Goal: Ask a question: Seek information or help from site administrators or community

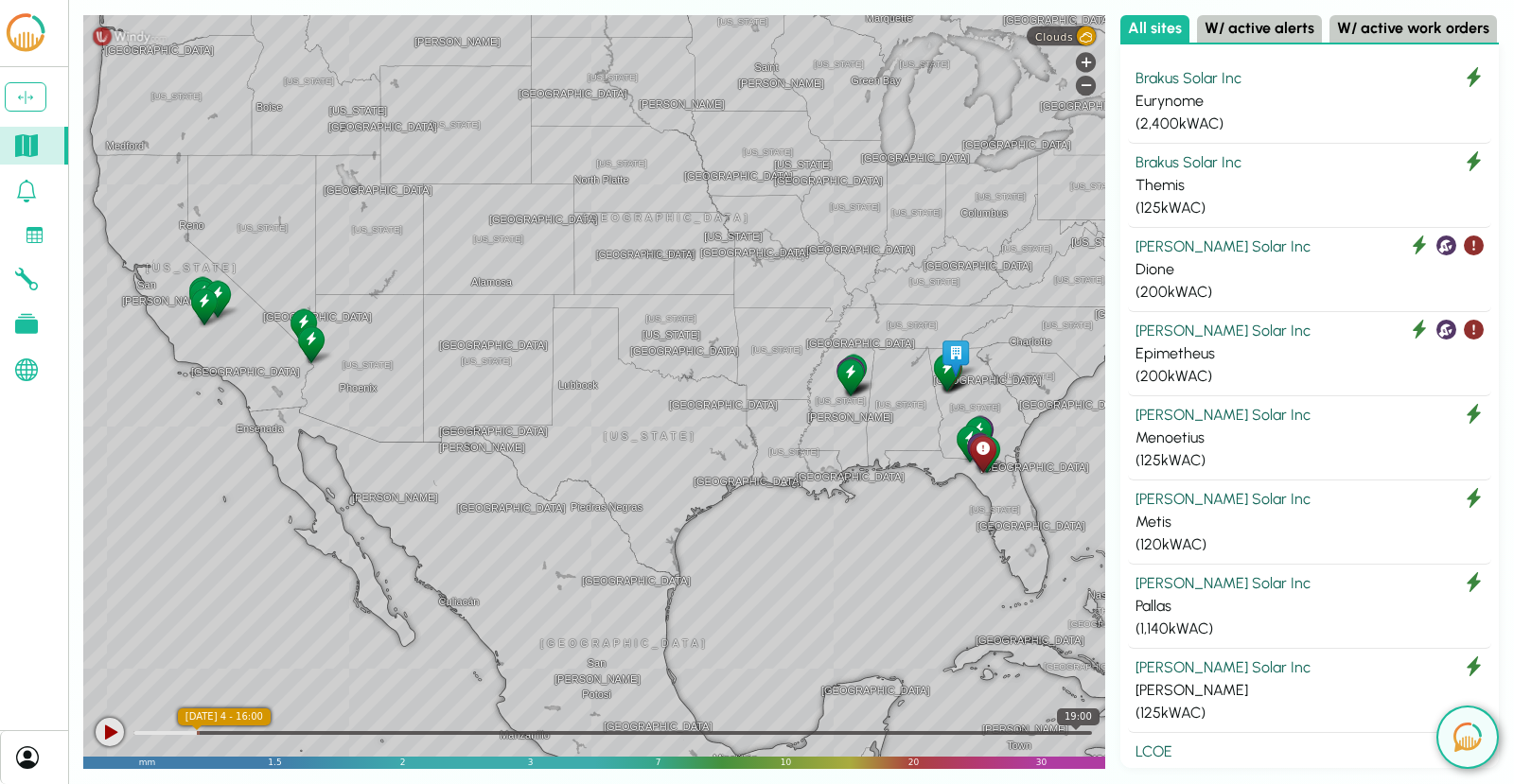
click at [1076, 732] on div at bounding box center [613, 733] width 959 height 4
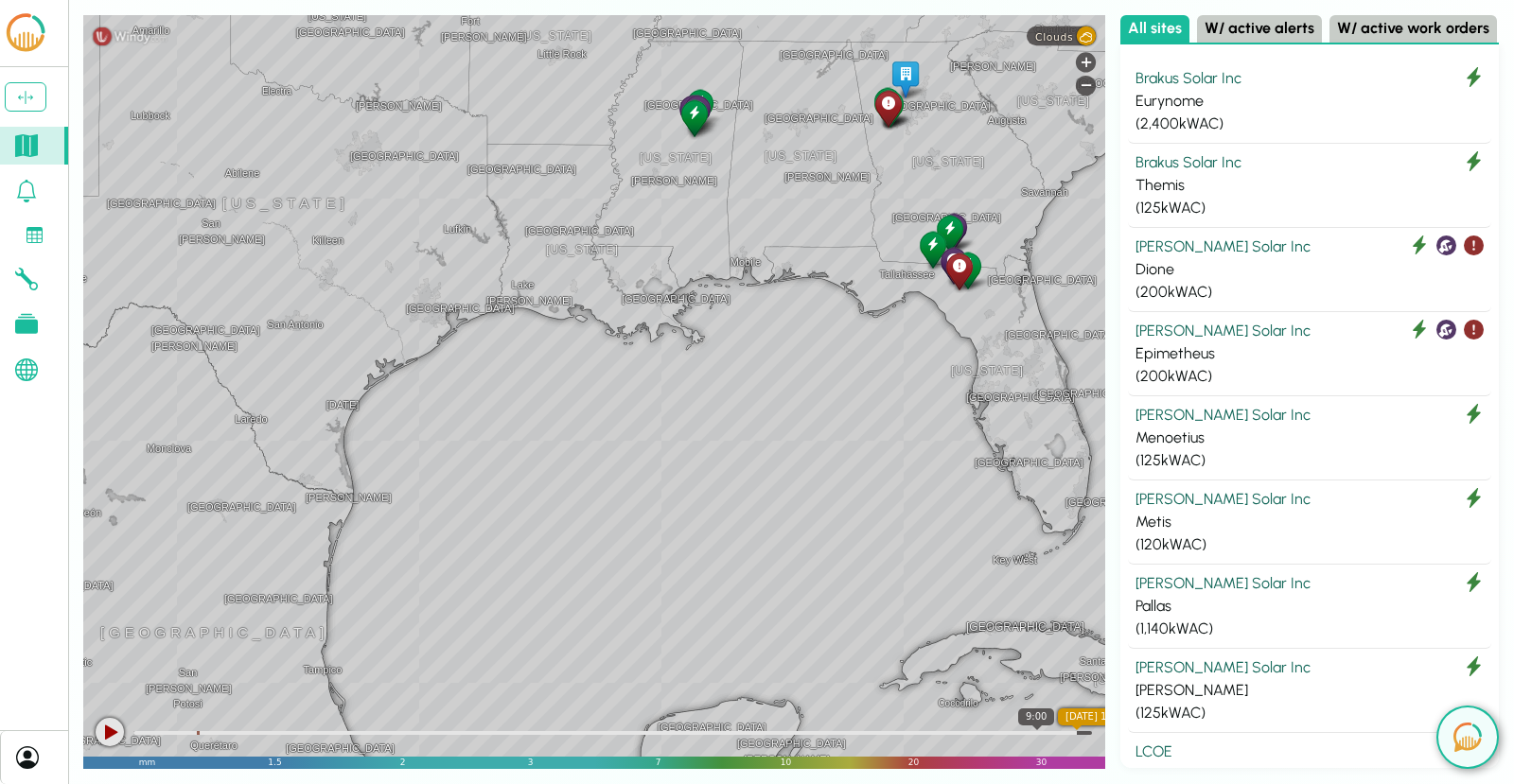
click at [1037, 728] on div at bounding box center [613, 731] width 959 height 19
click at [1065, 730] on div at bounding box center [613, 731] width 959 height 19
click at [1203, 182] on div "Themis" at bounding box center [1309, 186] width 348 height 23
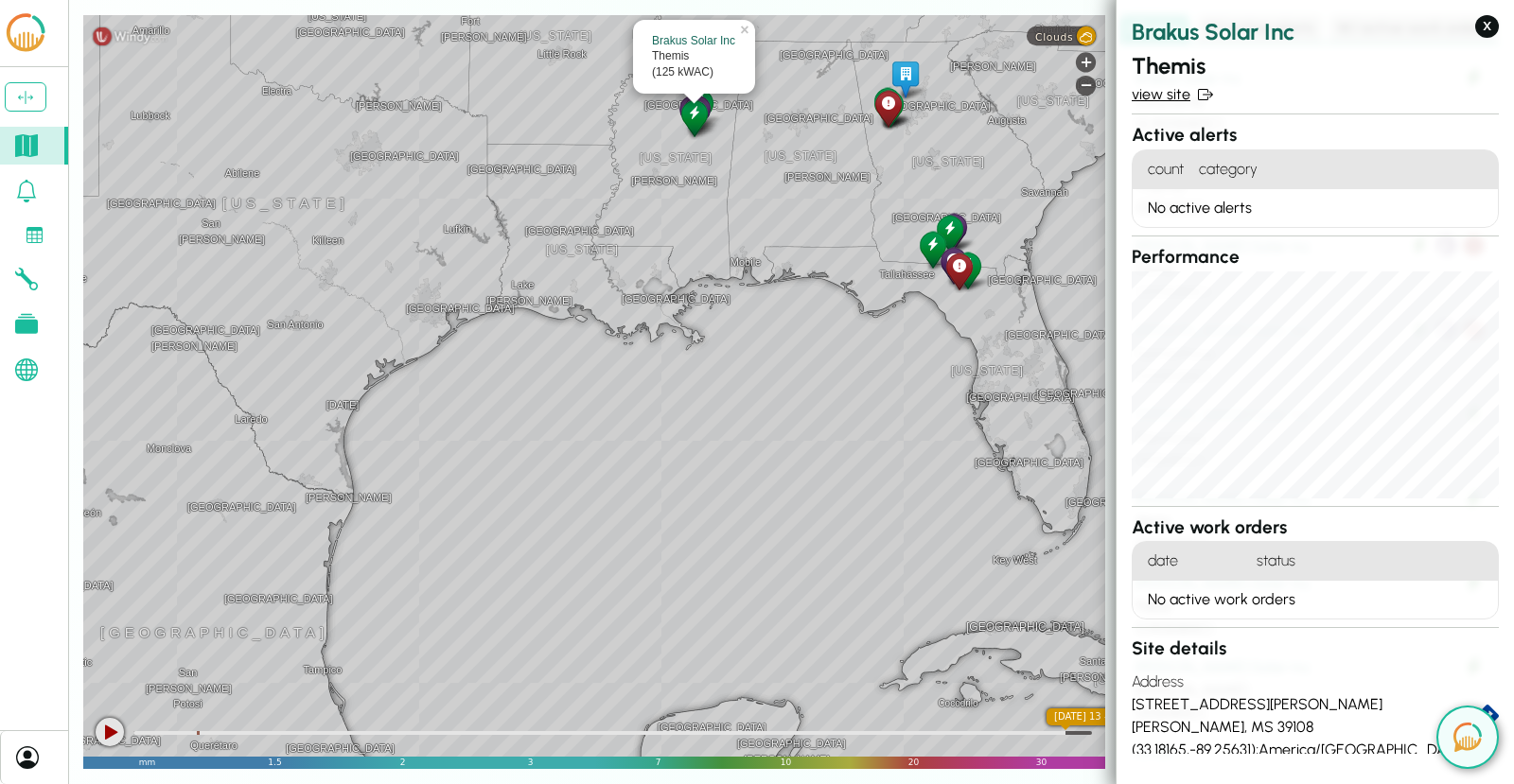
drag, startPoint x: 1245, startPoint y: 95, endPoint x: 1144, endPoint y: 94, distance: 101.0
click at [1144, 94] on link "view site" at bounding box center [1314, 94] width 367 height 23
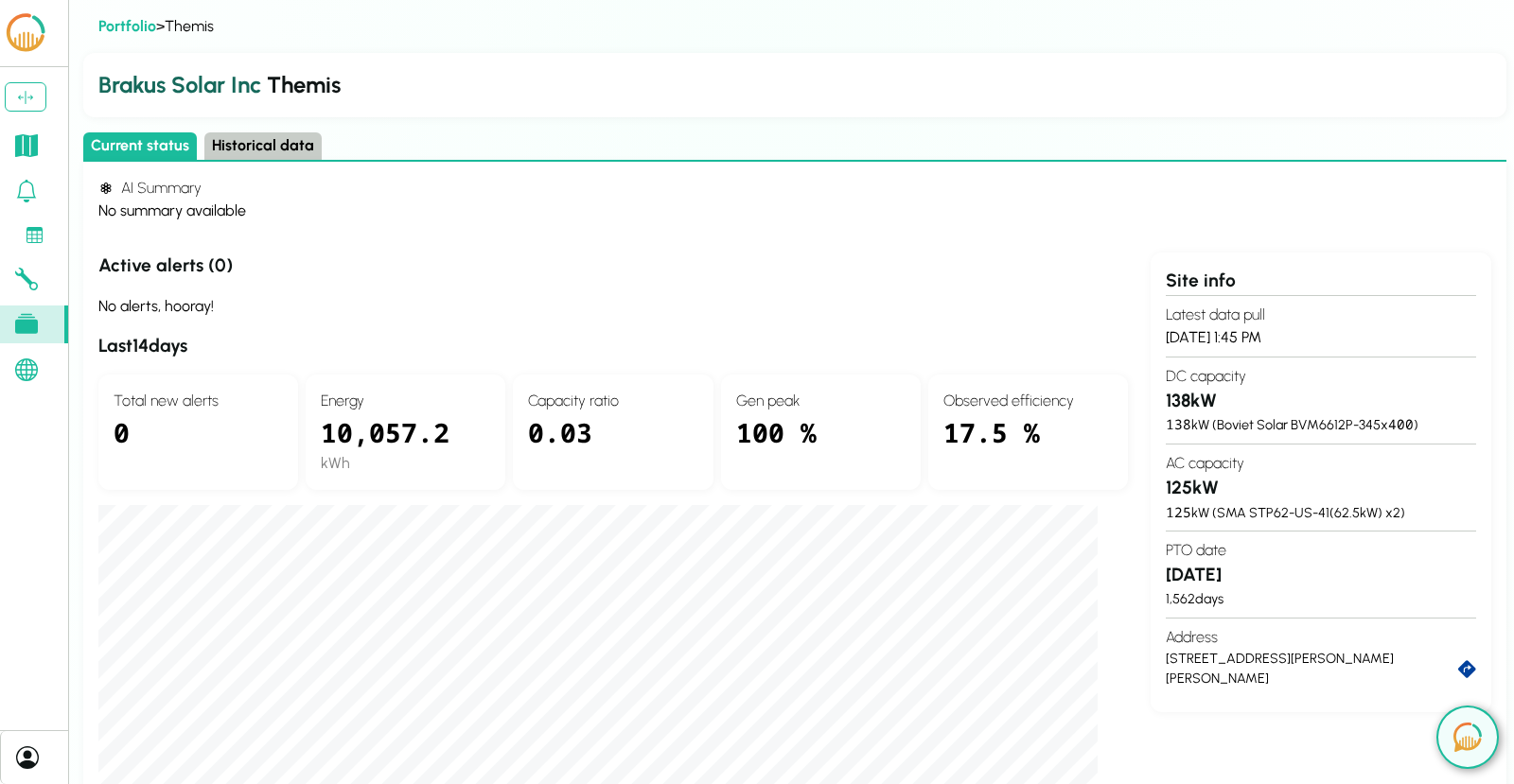
click at [261, 143] on button "Historical data" at bounding box center [263, 146] width 117 height 28
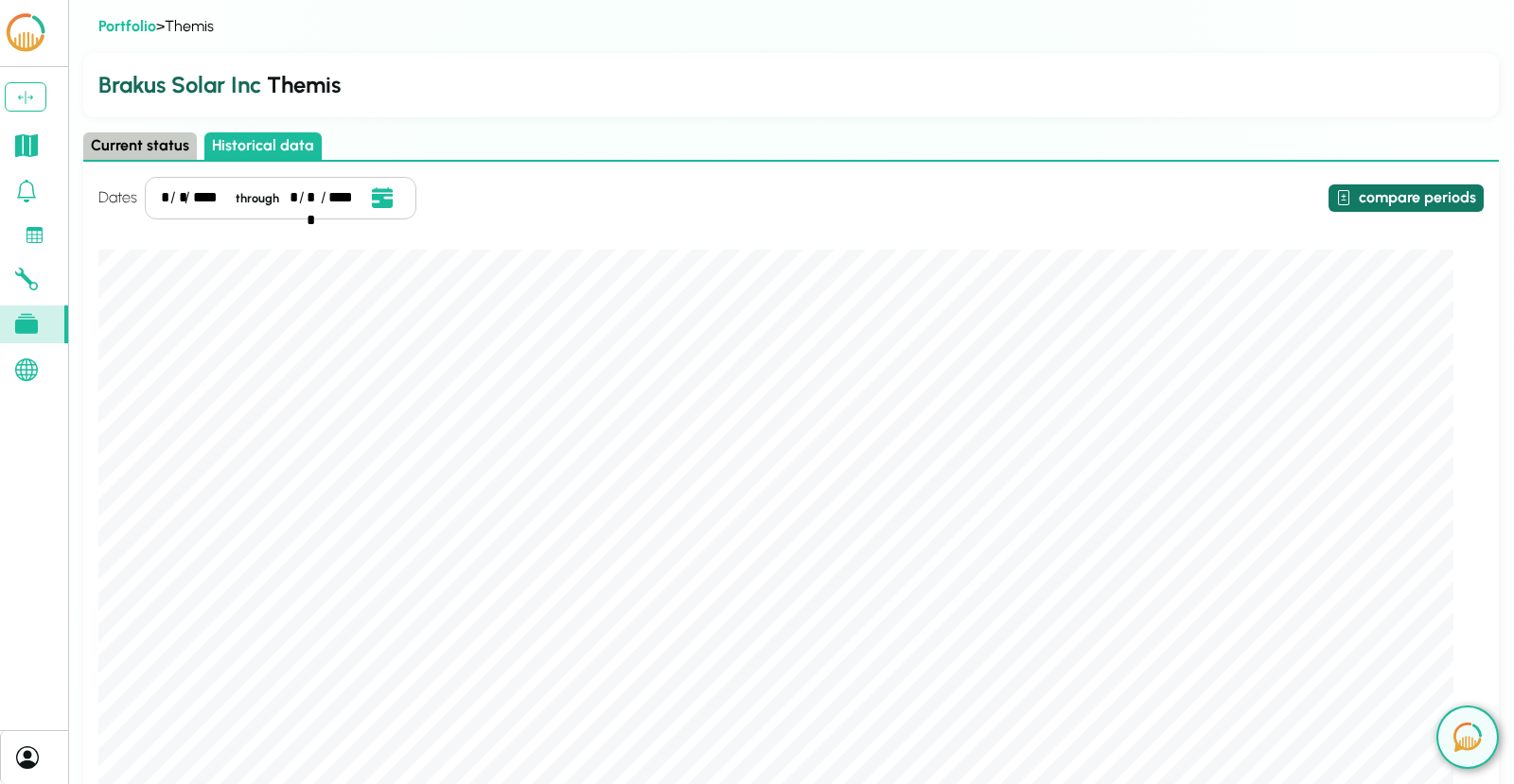
click at [1359, 197] on button "compare periods" at bounding box center [1405, 198] width 155 height 28
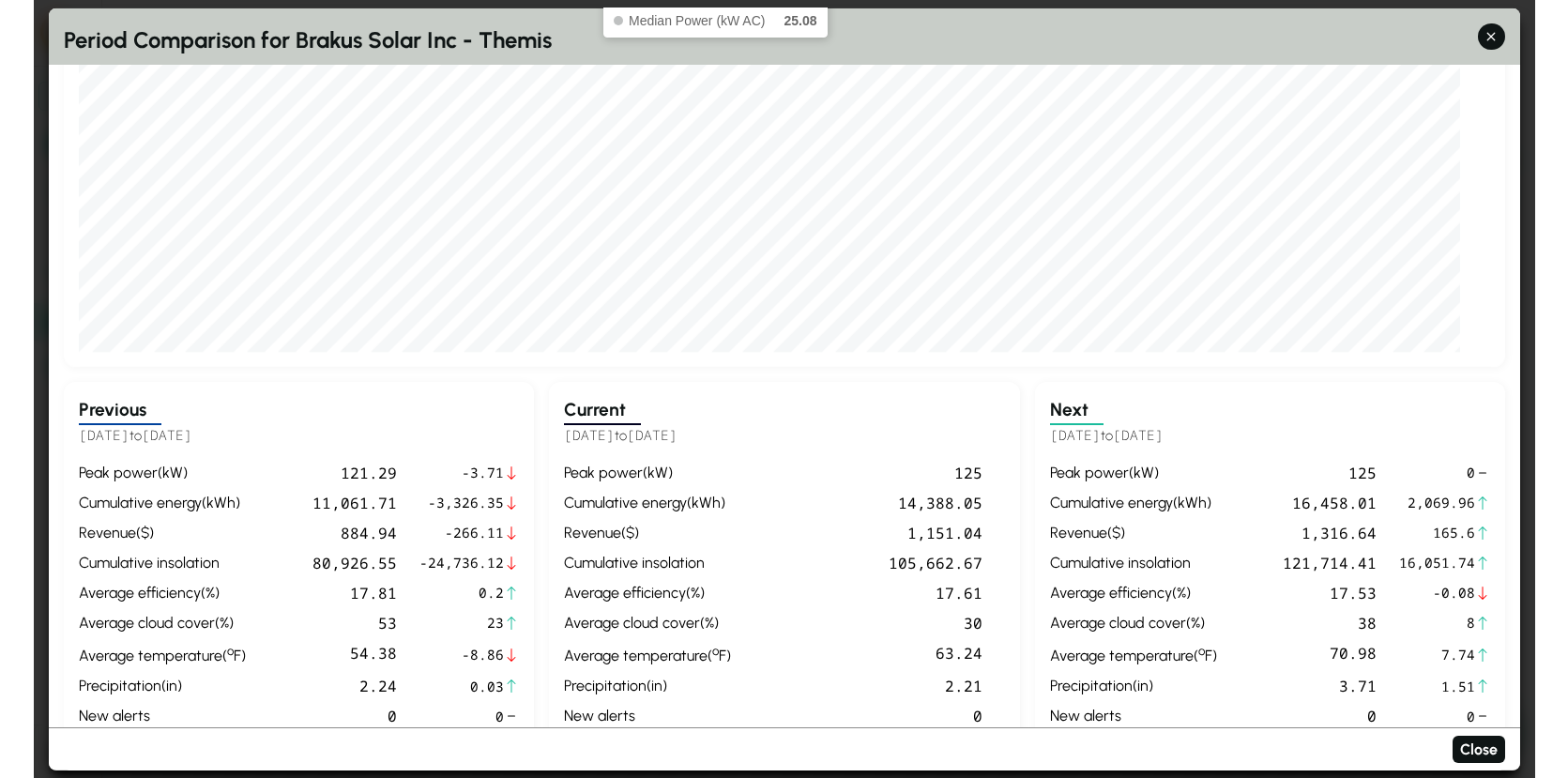
scroll to position [372, 0]
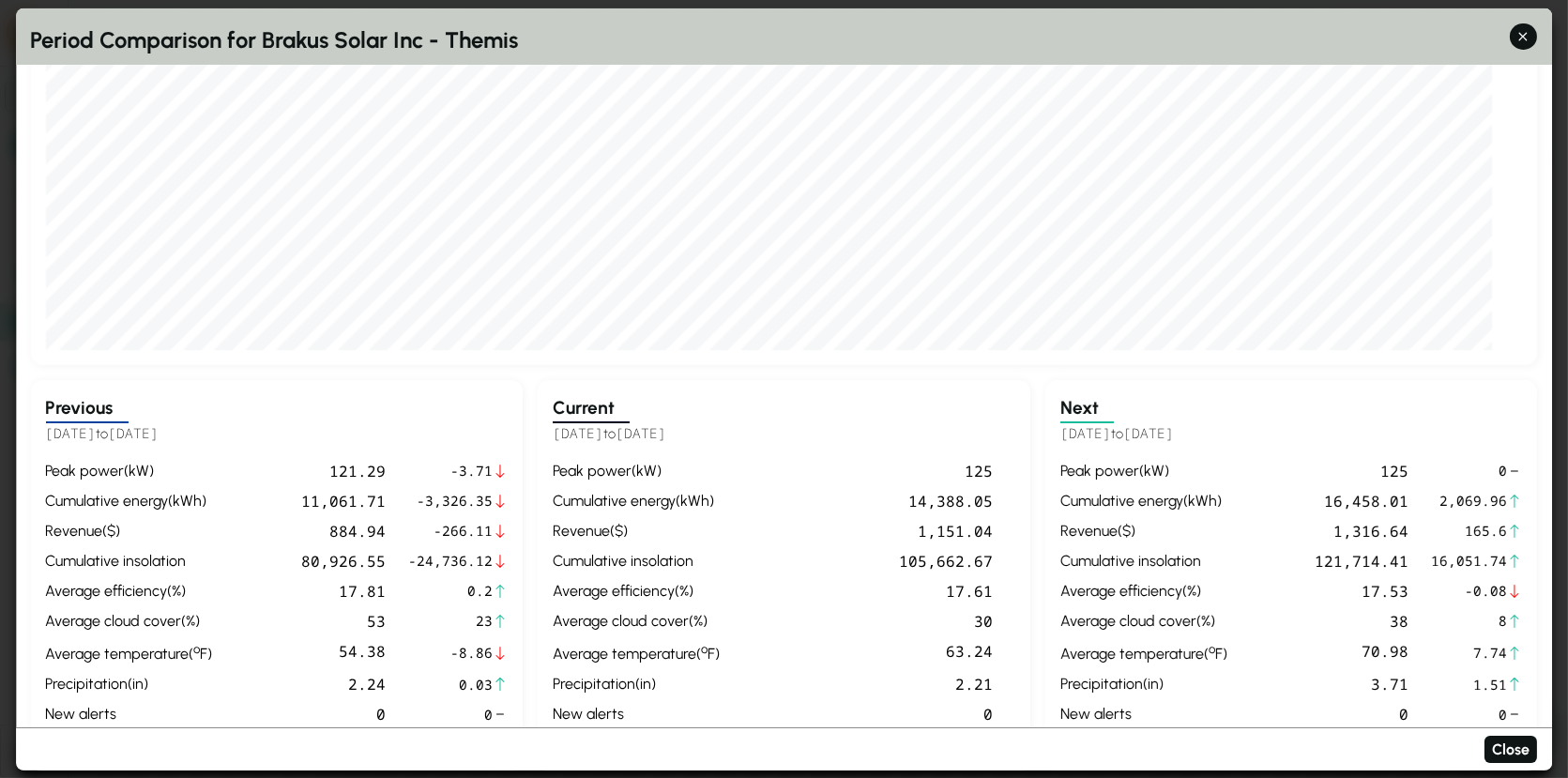
click at [681, 493] on div "cumulative energy ( kWh )" at bounding box center [636, 501] width 167 height 23
click at [946, 497] on div "14,388.05" at bounding box center [860, 501] width 265 height 23
click at [927, 497] on div "14,388.05" at bounding box center [860, 501] width 265 height 23
drag, startPoint x: 932, startPoint y: 500, endPoint x: 910, endPoint y: 500, distance: 22.0
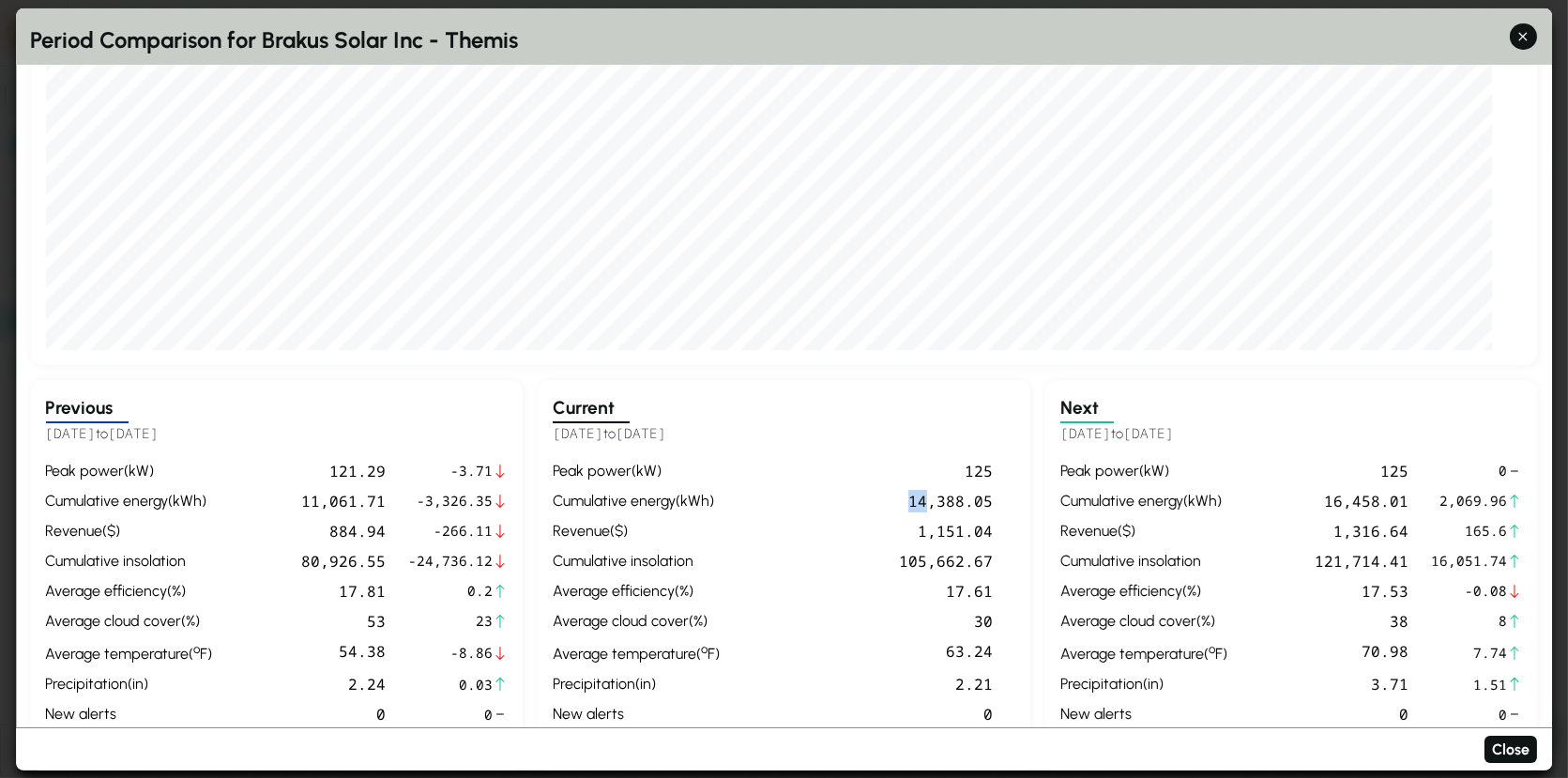
click at [910, 500] on div "14,388.05" at bounding box center [860, 501] width 265 height 23
click at [950, 505] on div "14,388.05" at bounding box center [860, 501] width 265 height 23
drag, startPoint x: 950, startPoint y: 506, endPoint x: 950, endPoint y: 519, distance: 13.0
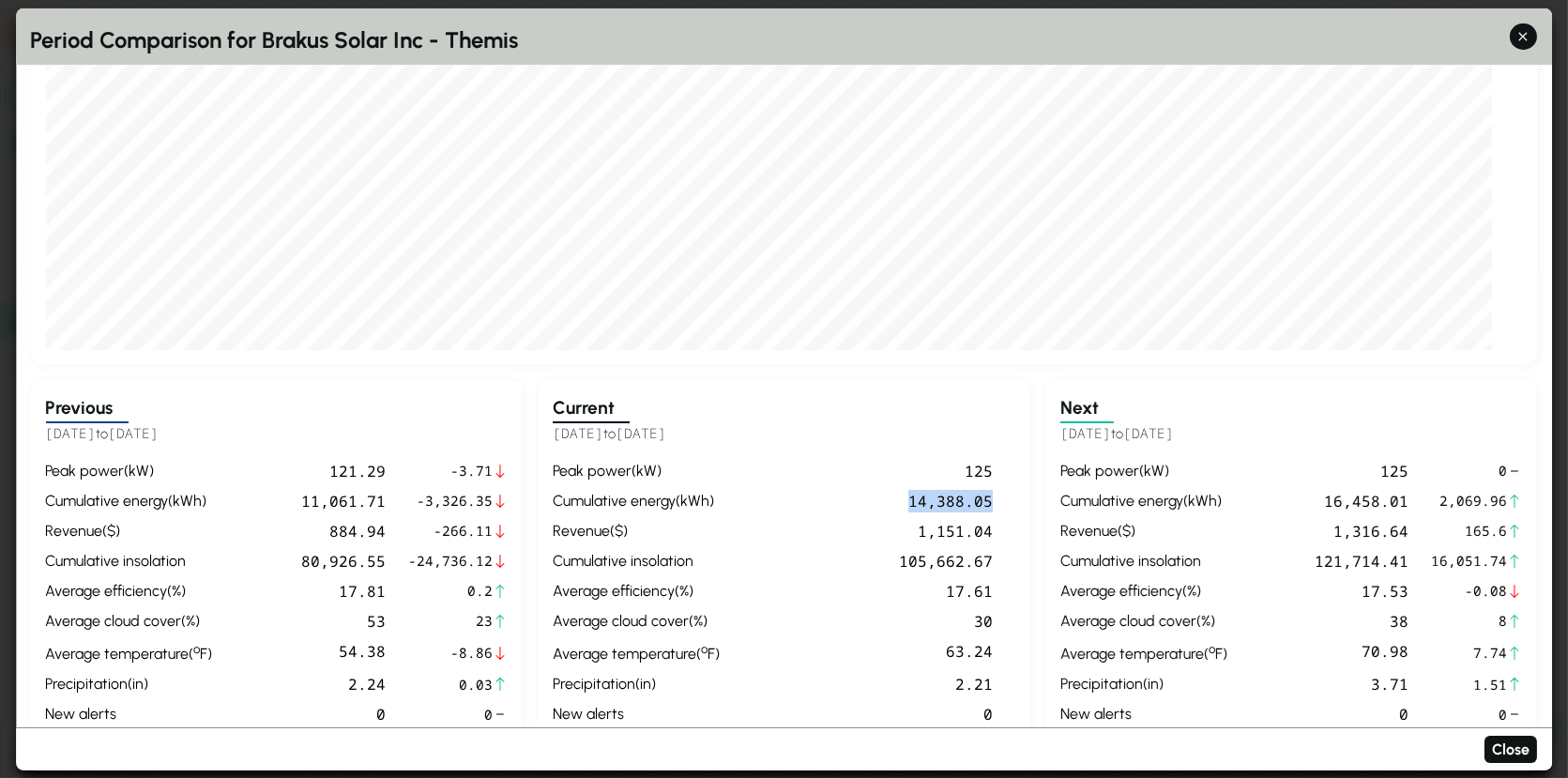
click at [950, 507] on div "14,388.05" at bounding box center [860, 501] width 265 height 23
click at [706, 497] on div "cumulative energy ( kWh )" at bounding box center [636, 501] width 167 height 23
click at [944, 496] on div "14,388.05" at bounding box center [860, 501] width 265 height 23
click at [943, 496] on div "14,388.05" at bounding box center [860, 501] width 265 height 23
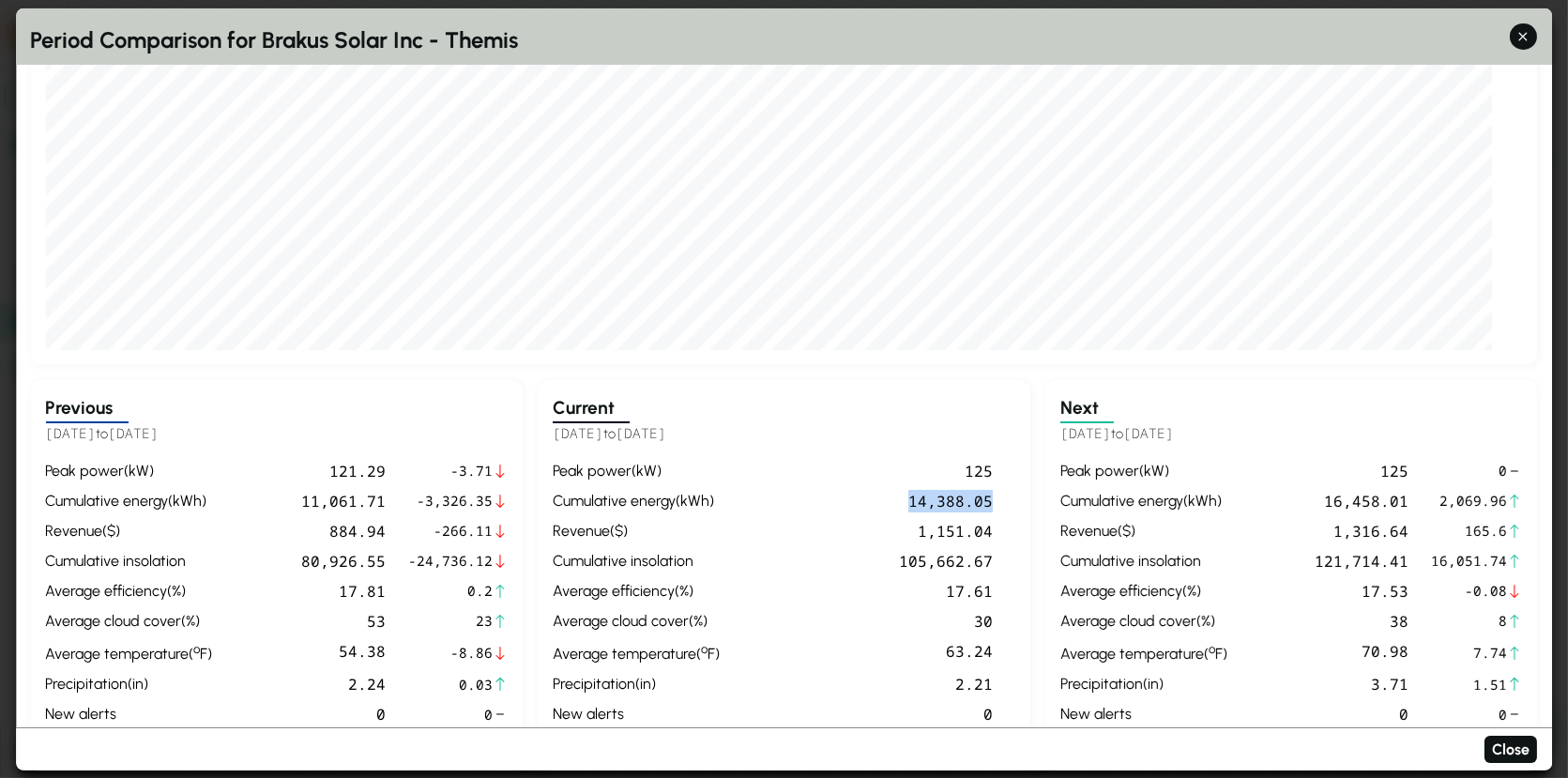
click at [943, 496] on div "14,388.05" at bounding box center [860, 501] width 265 height 23
click at [697, 497] on div "cumulative energy ( kWh )" at bounding box center [636, 501] width 167 height 23
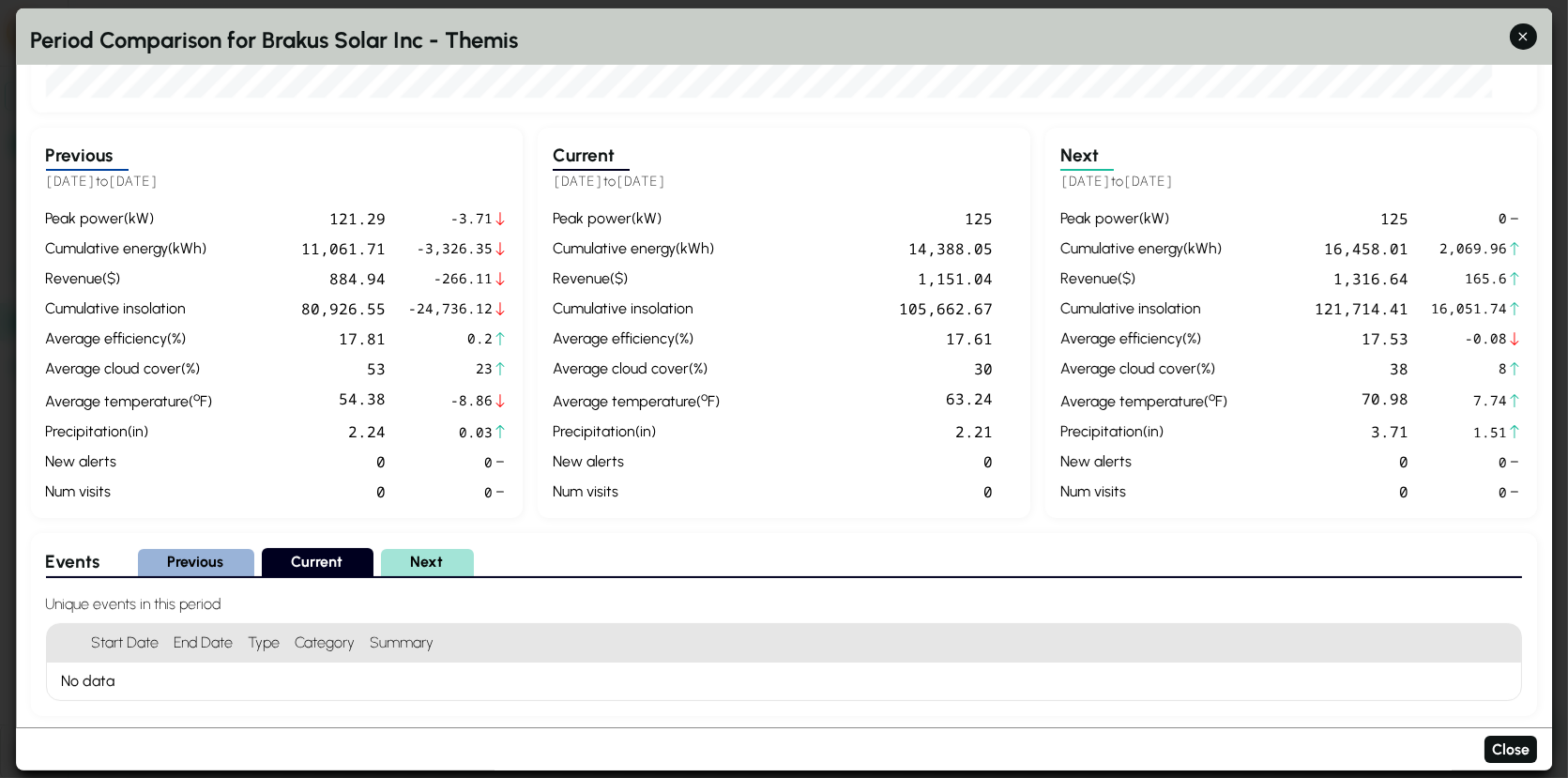
click at [1161, 226] on div "peak power ( kW )" at bounding box center [1144, 219] width 167 height 23
click at [371, 223] on div "121.29" at bounding box center [304, 219] width 166 height 23
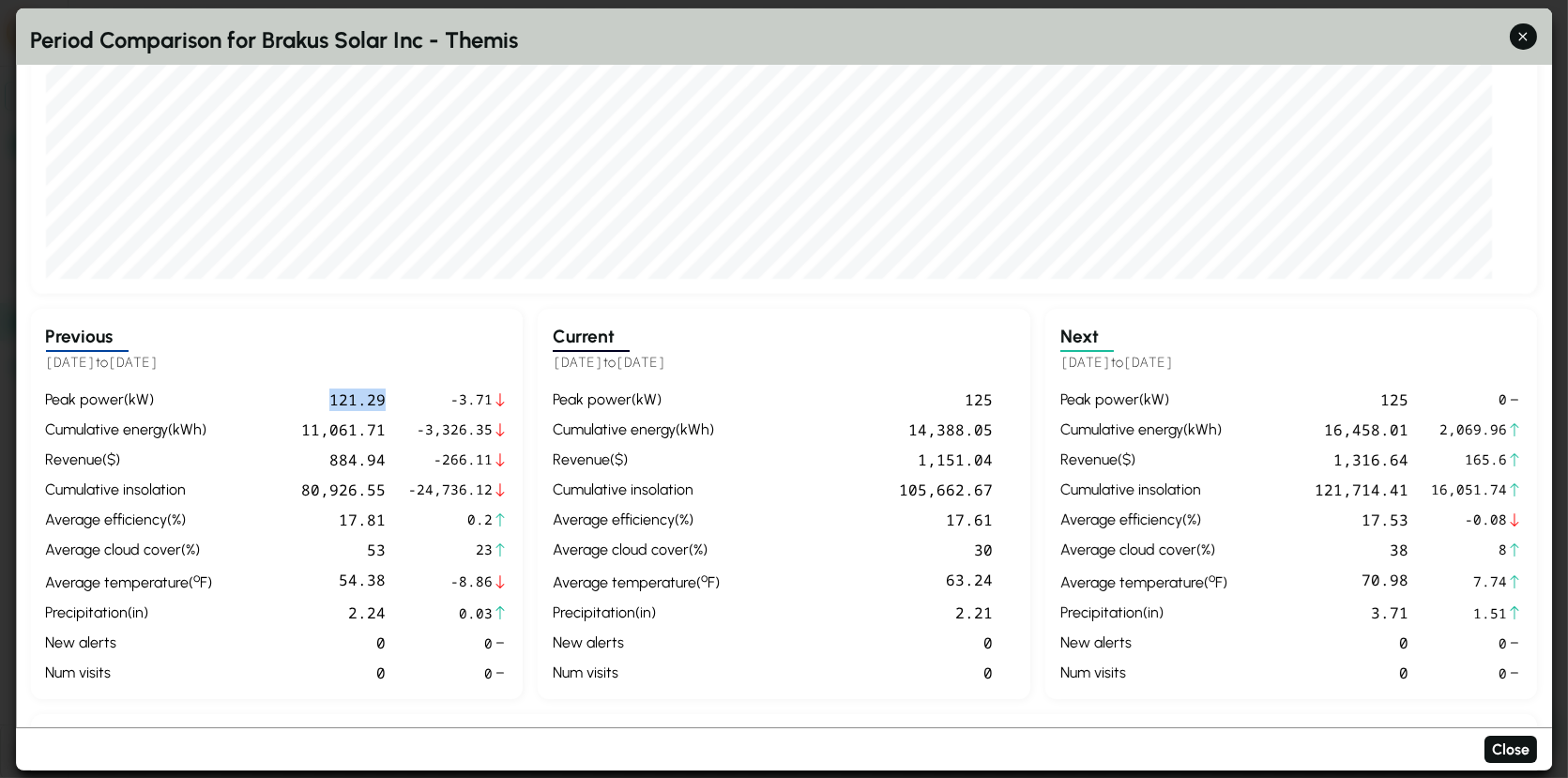
scroll to position [415, 0]
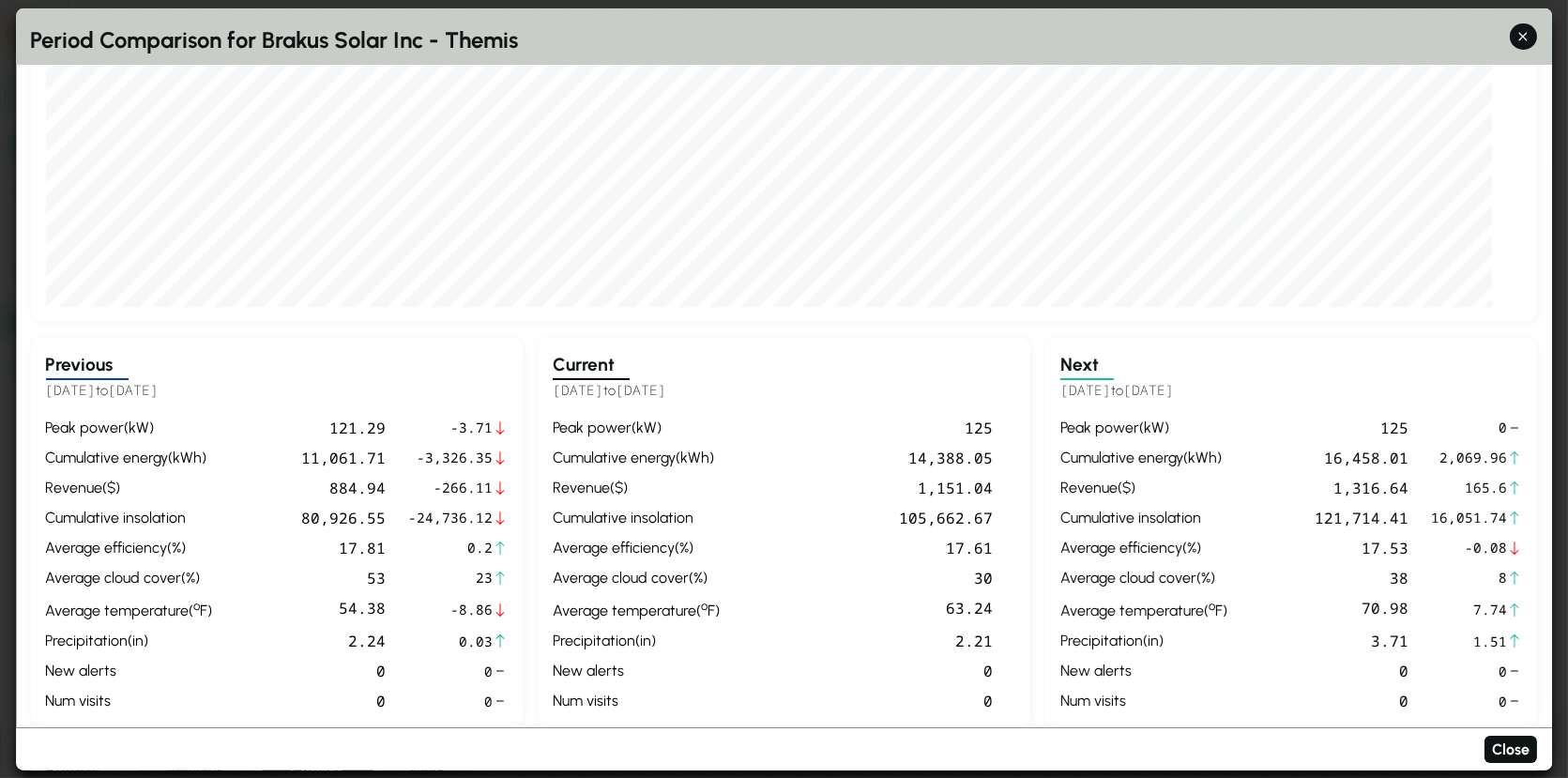
click at [883, 529] on div "peak power ( kW ) 125 cumulative energy ( kWh ) 14,388.05 revenue ( $ ) 1,151.0…" at bounding box center [784, 564] width 463 height 296
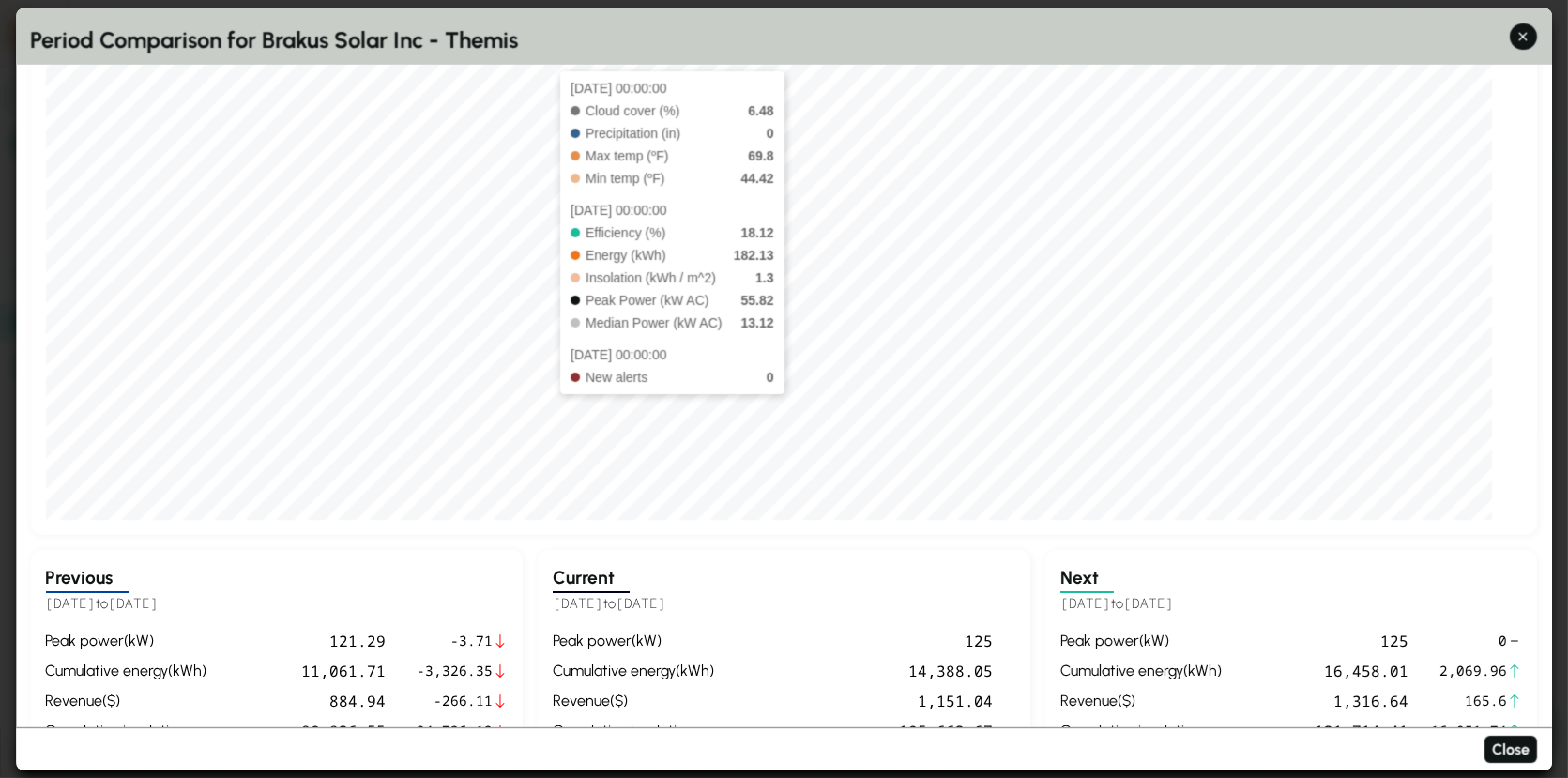
scroll to position [340, 0]
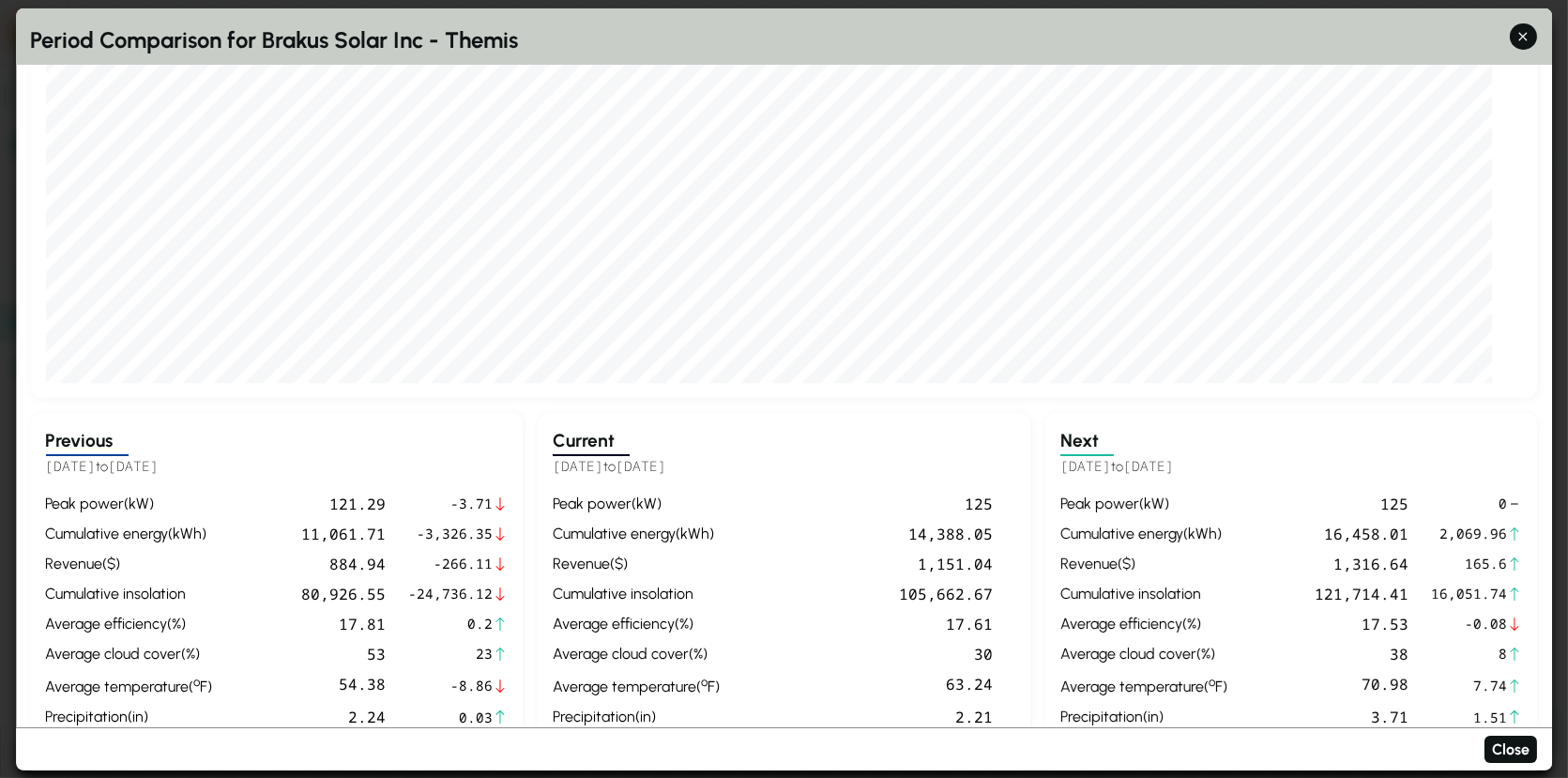
click at [979, 505] on div "125" at bounding box center [860, 504] width 265 height 23
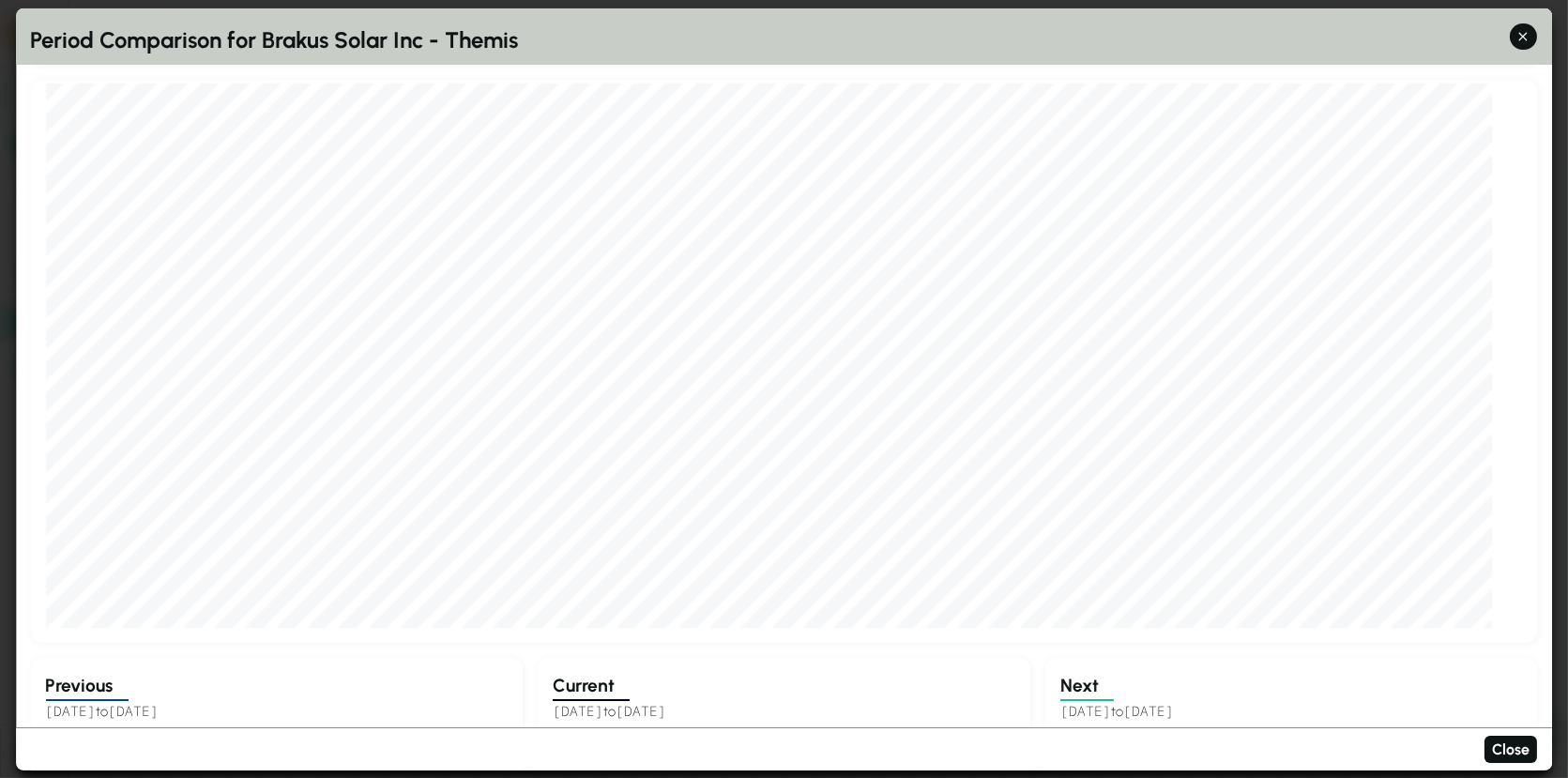
scroll to position [0, 0]
click at [1501, 47] on button "button" at bounding box center [1523, 36] width 28 height 28
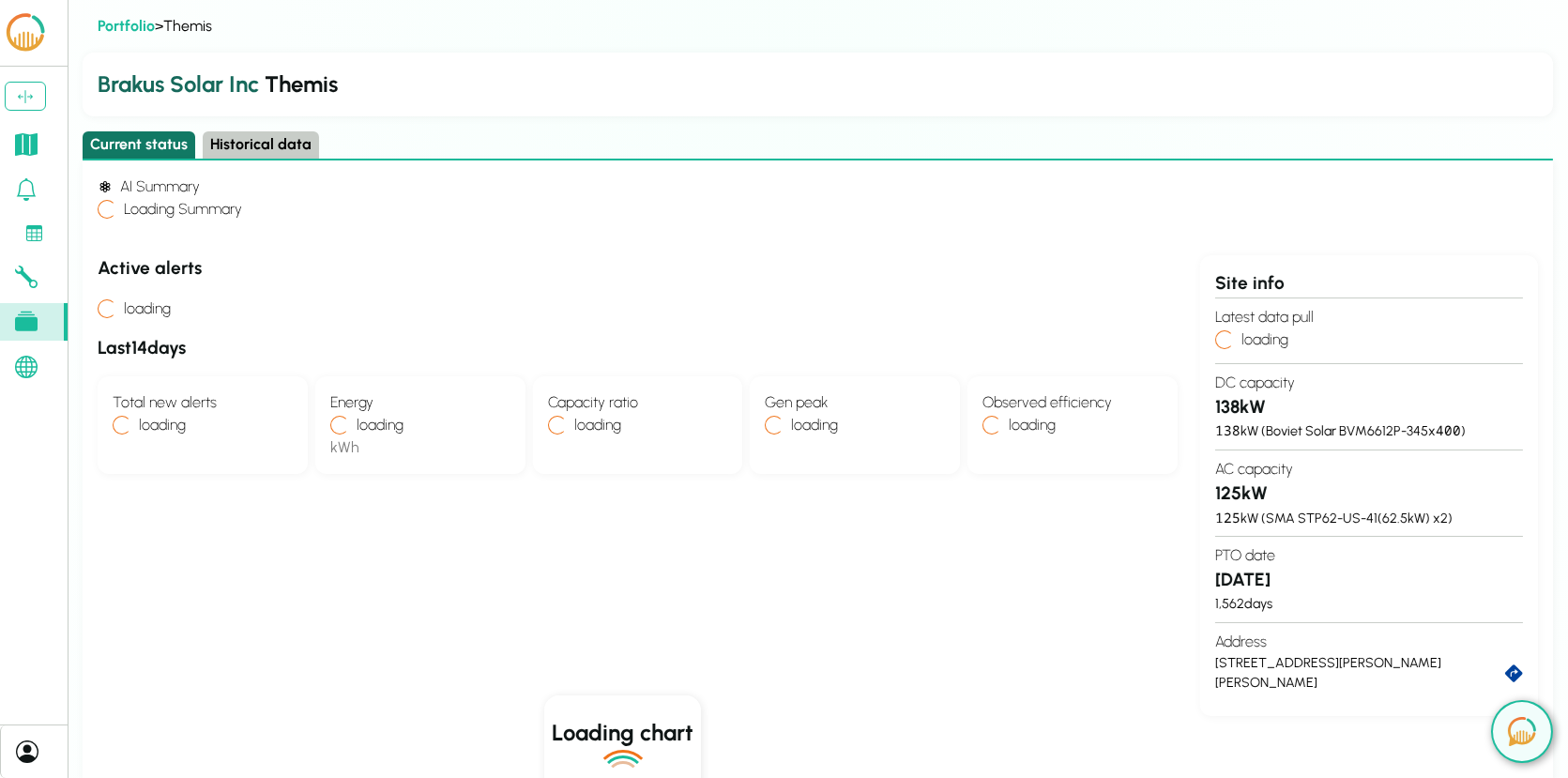
click at [154, 133] on button "Current status" at bounding box center [138, 145] width 113 height 28
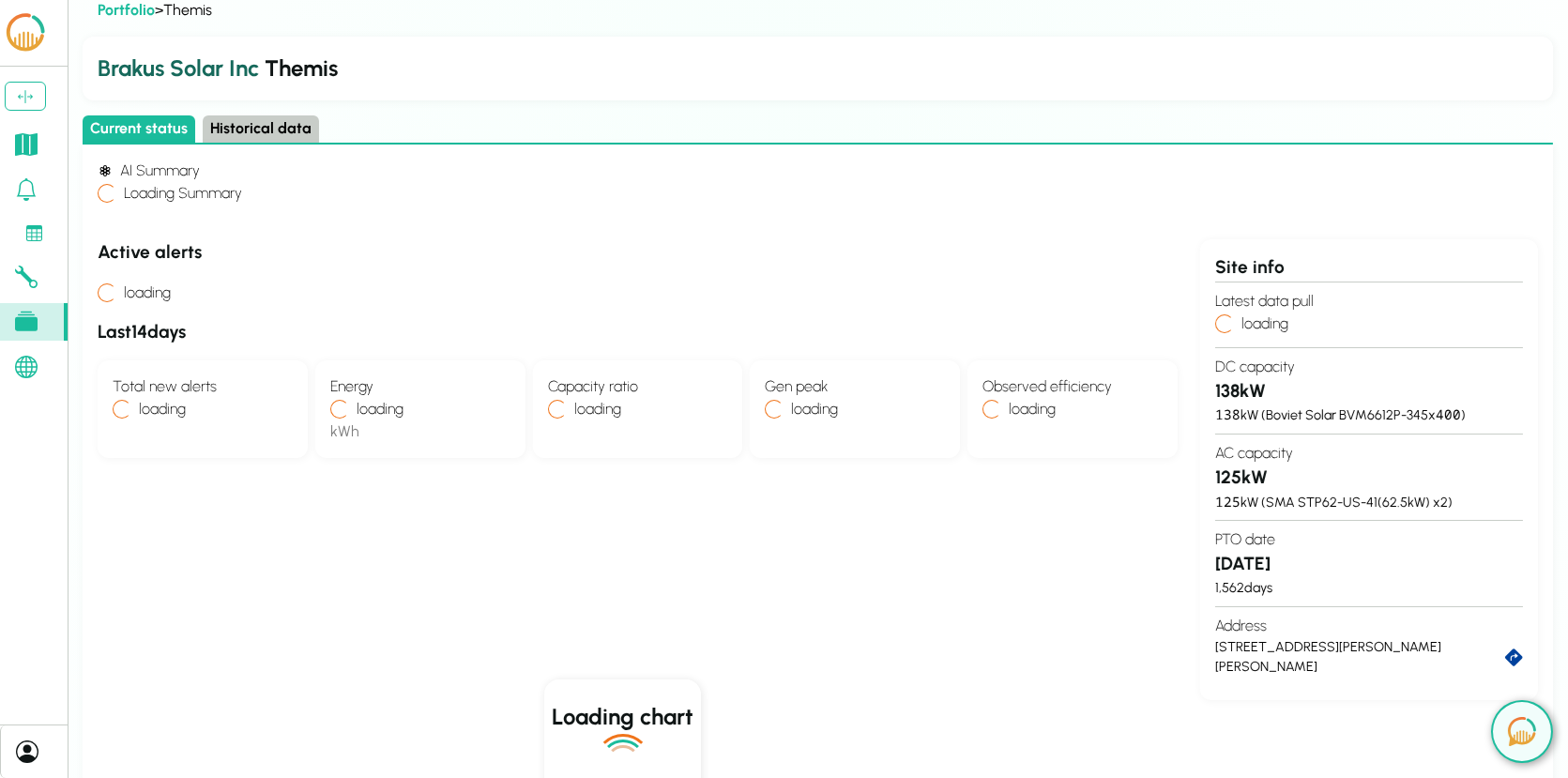
scroll to position [17, 0]
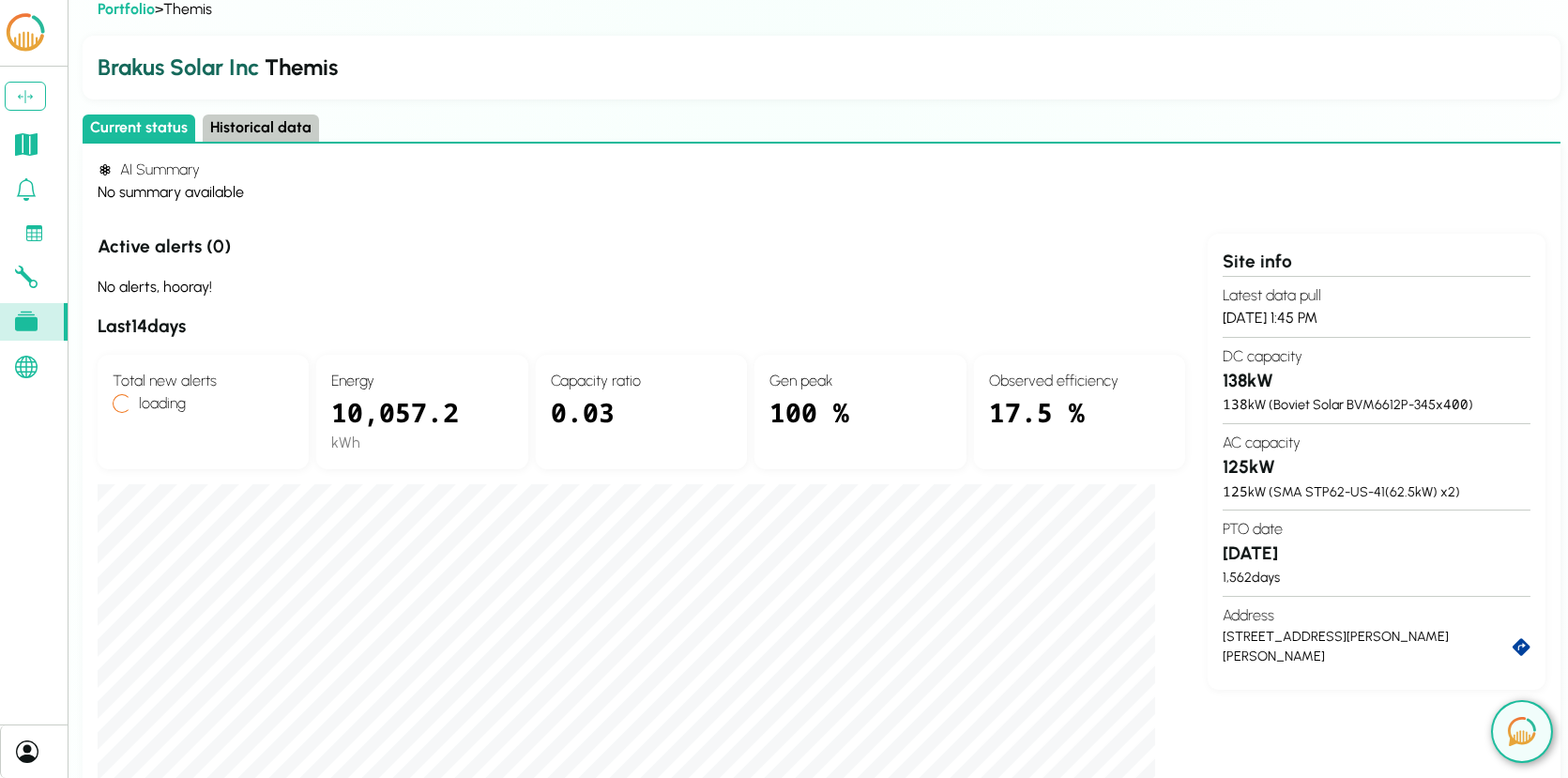
click at [1238, 473] on h3 "125 kW" at bounding box center [1377, 468] width 307 height 28
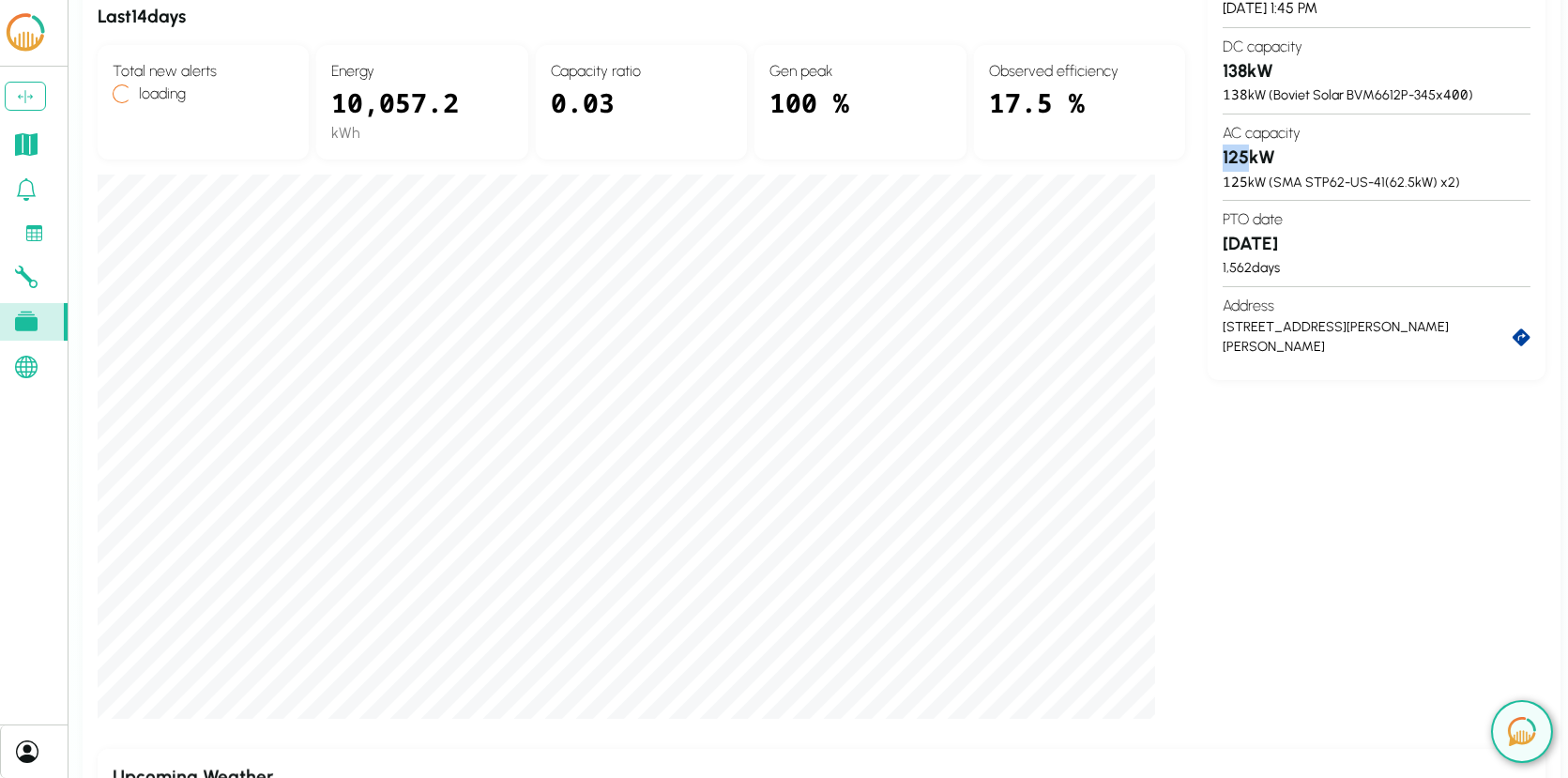
scroll to position [0, 0]
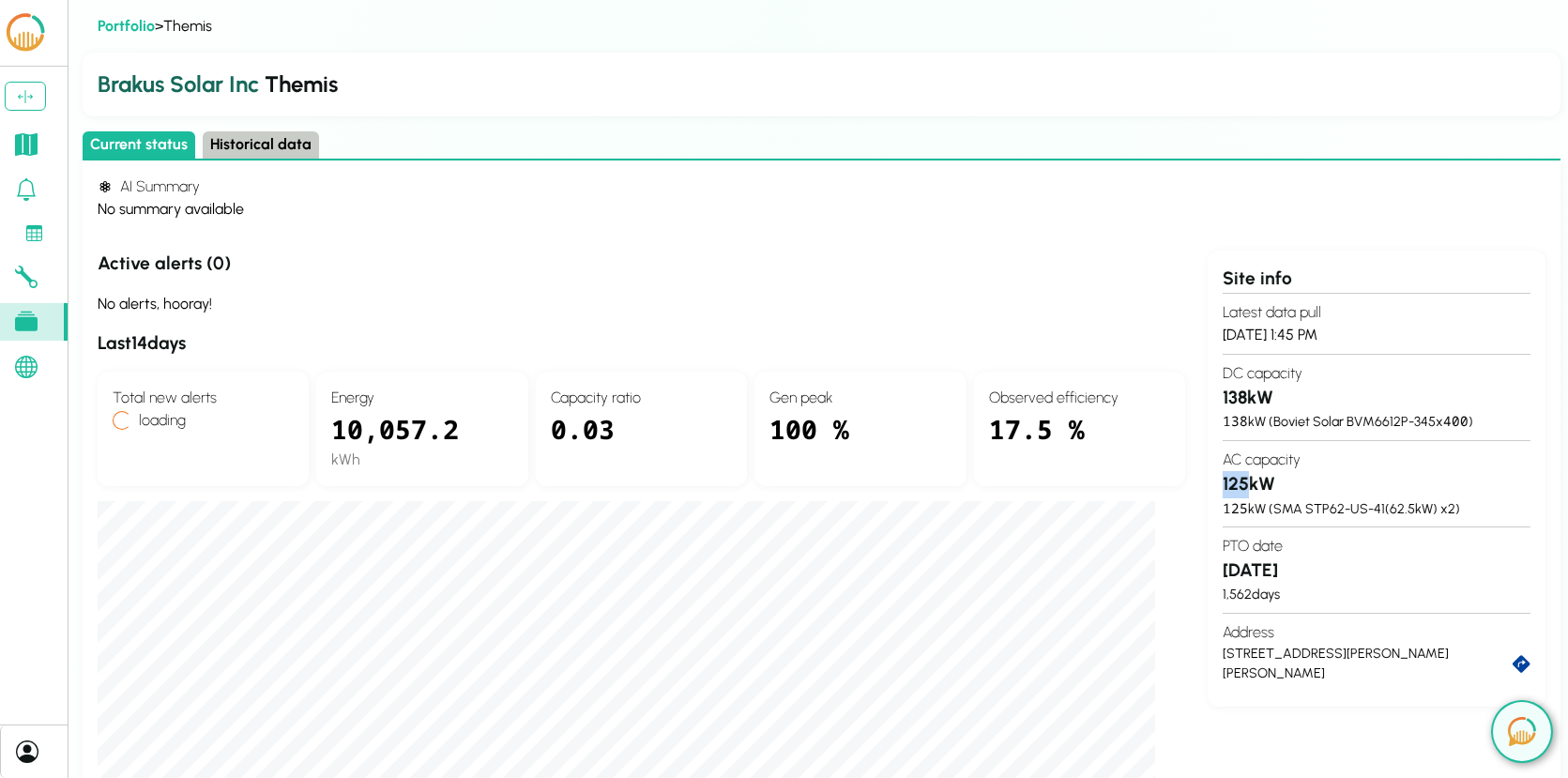
click at [1501, 721] on img at bounding box center [1521, 731] width 28 height 29
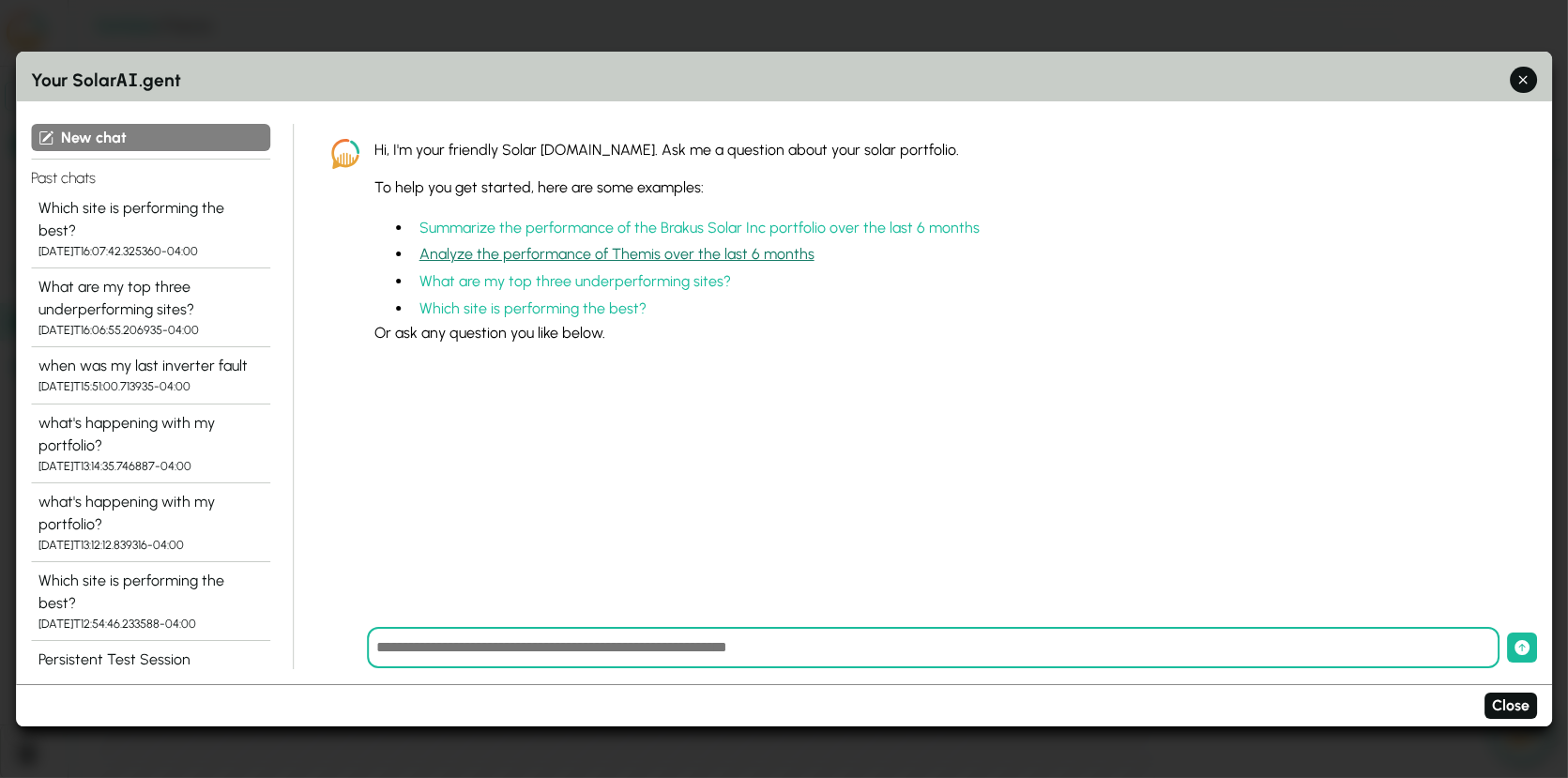
click at [561, 256] on button "Analyze the performance of Themis over the last 6 months" at bounding box center [616, 255] width 410 height 28
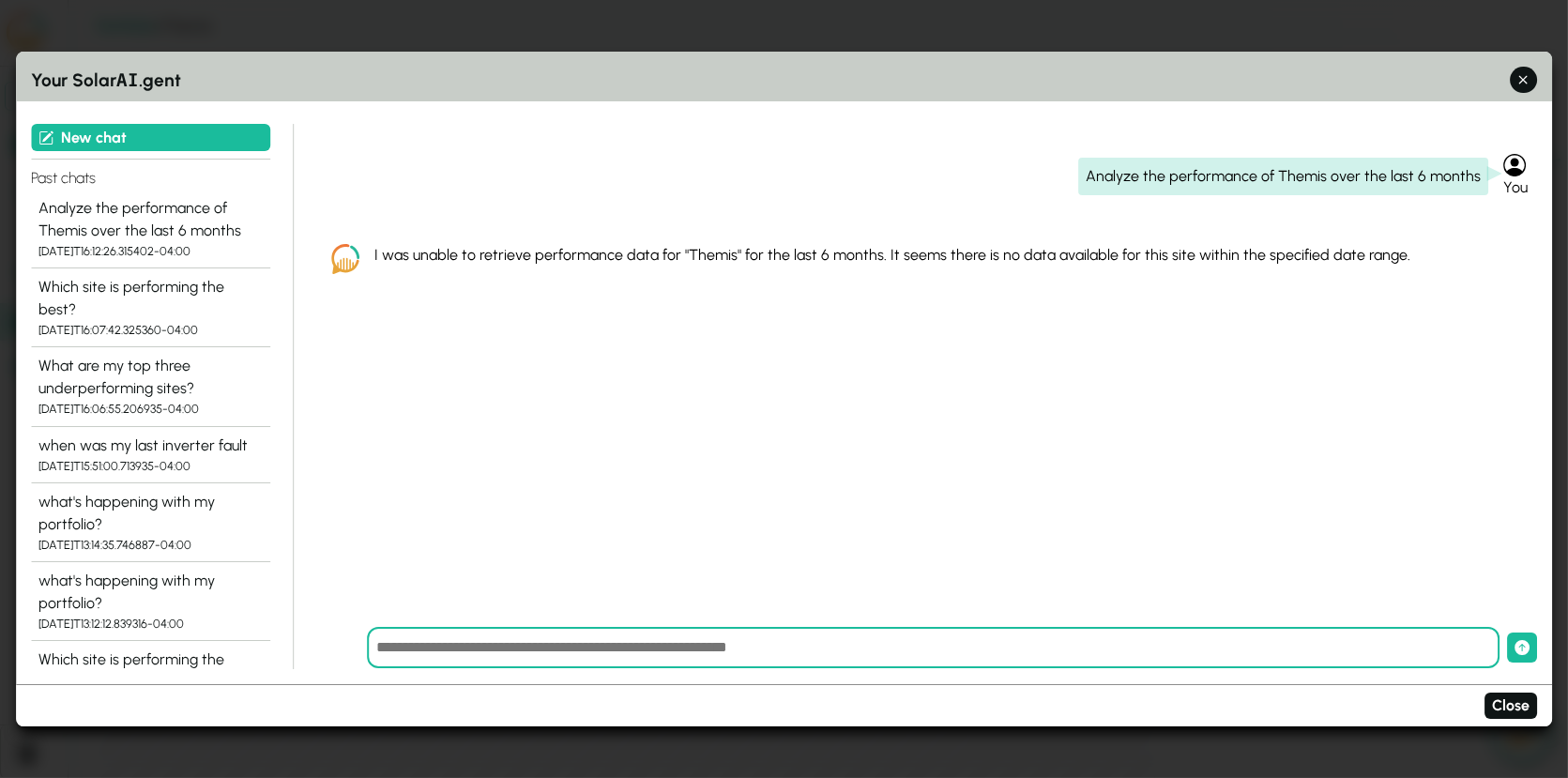
click at [1376, 162] on div "Analyze the performance of Themis over the last 6 months" at bounding box center [1282, 176] width 410 height 37
click at [1380, 173] on div "Analyze the performance of Themis over the last 6 months" at bounding box center [1282, 176] width 410 height 37
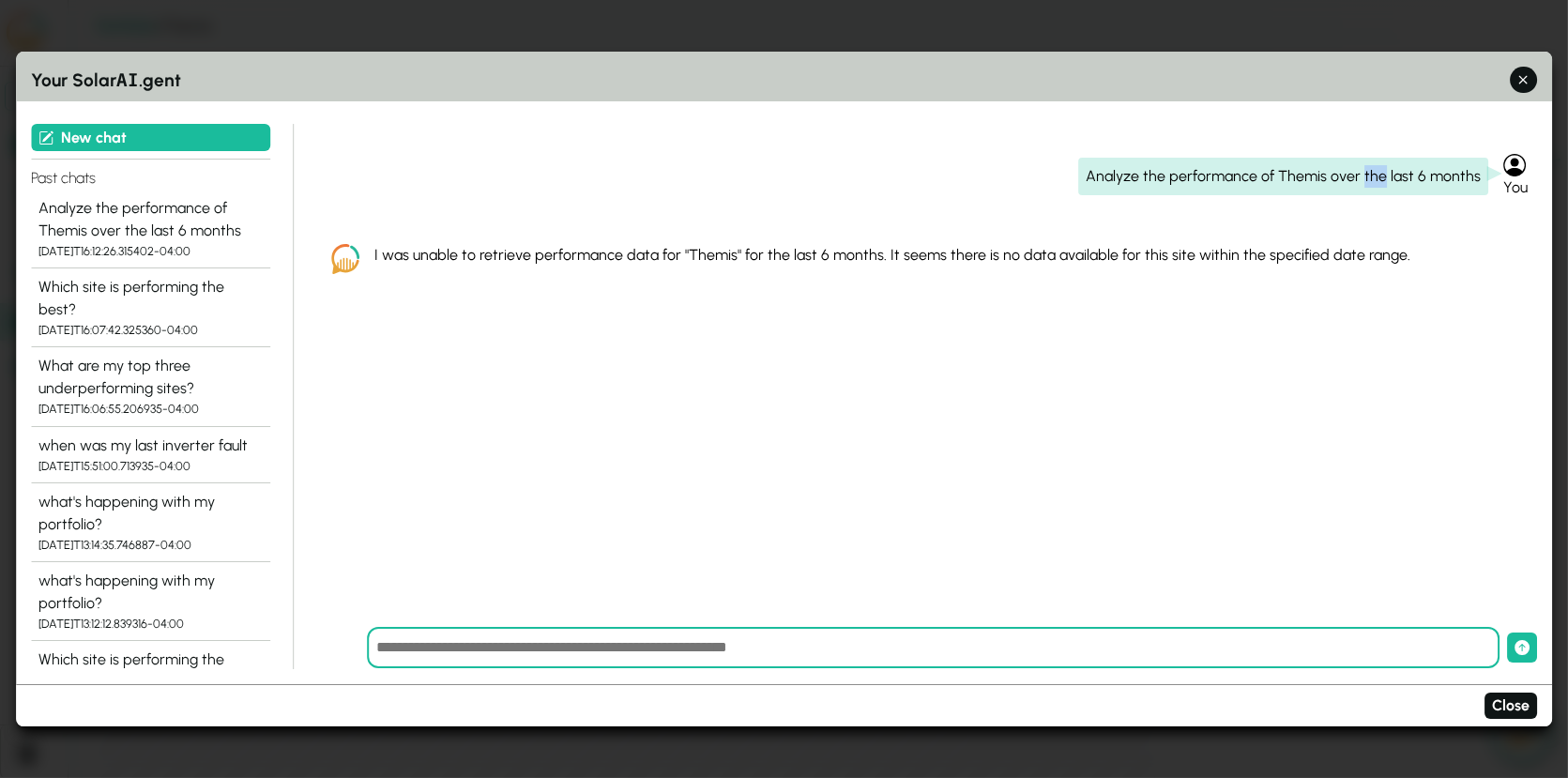
copy div "the"
click at [1380, 173] on div "Analyze the performance of Themis over the last 6 months" at bounding box center [1282, 176] width 410 height 37
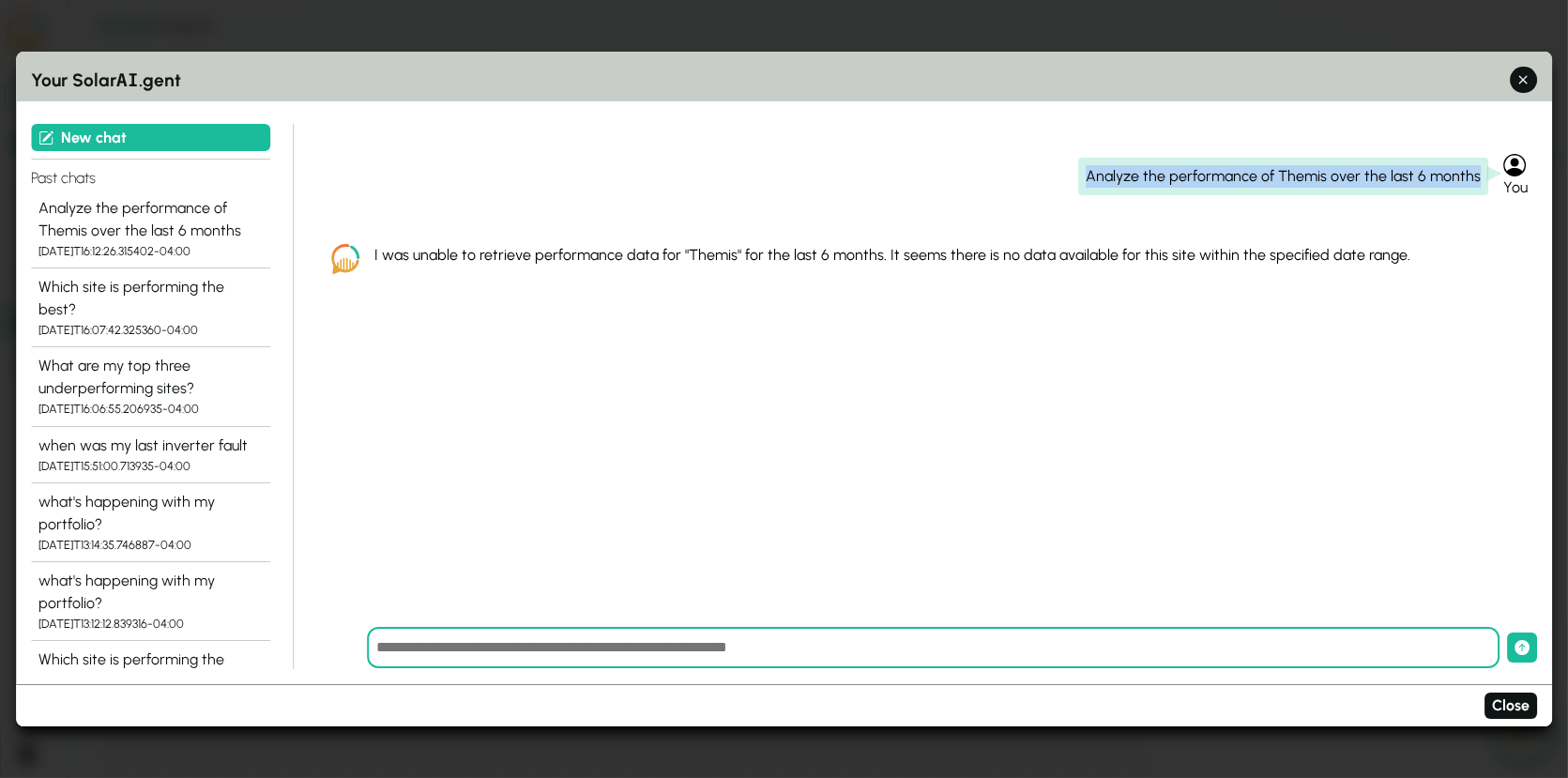
drag, startPoint x: 1480, startPoint y: 175, endPoint x: 1096, endPoint y: 176, distance: 384.0
click at [1096, 176] on div "Analyze the performance of Themis over the last 6 months" at bounding box center [1282, 176] width 410 height 37
copy div "Analyze the performance of Themis over the last 6 months"
click at [1501, 83] on icon "button" at bounding box center [1523, 80] width 20 height 20
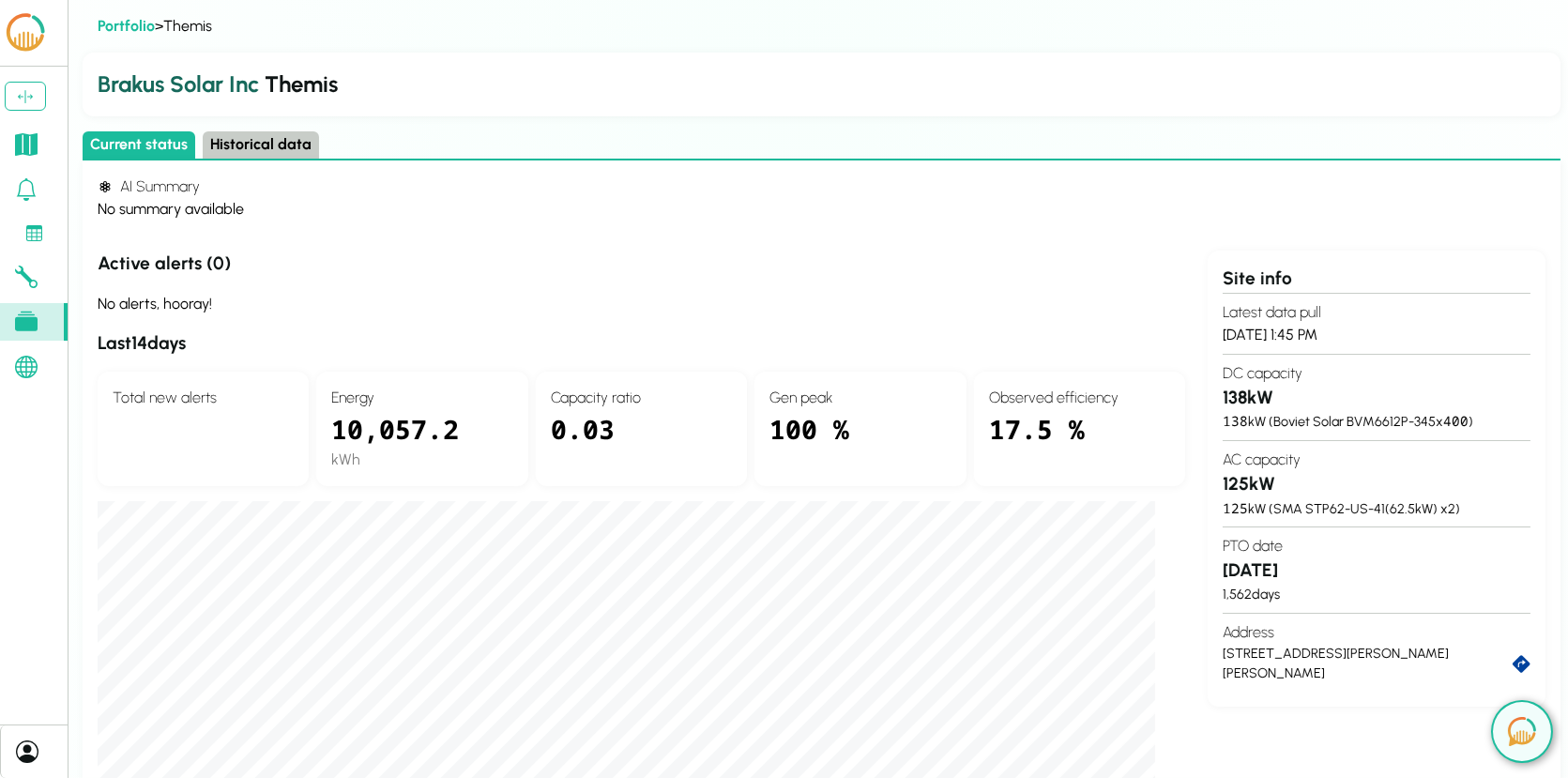
click at [29, 150] on icon at bounding box center [27, 145] width 23 height 23
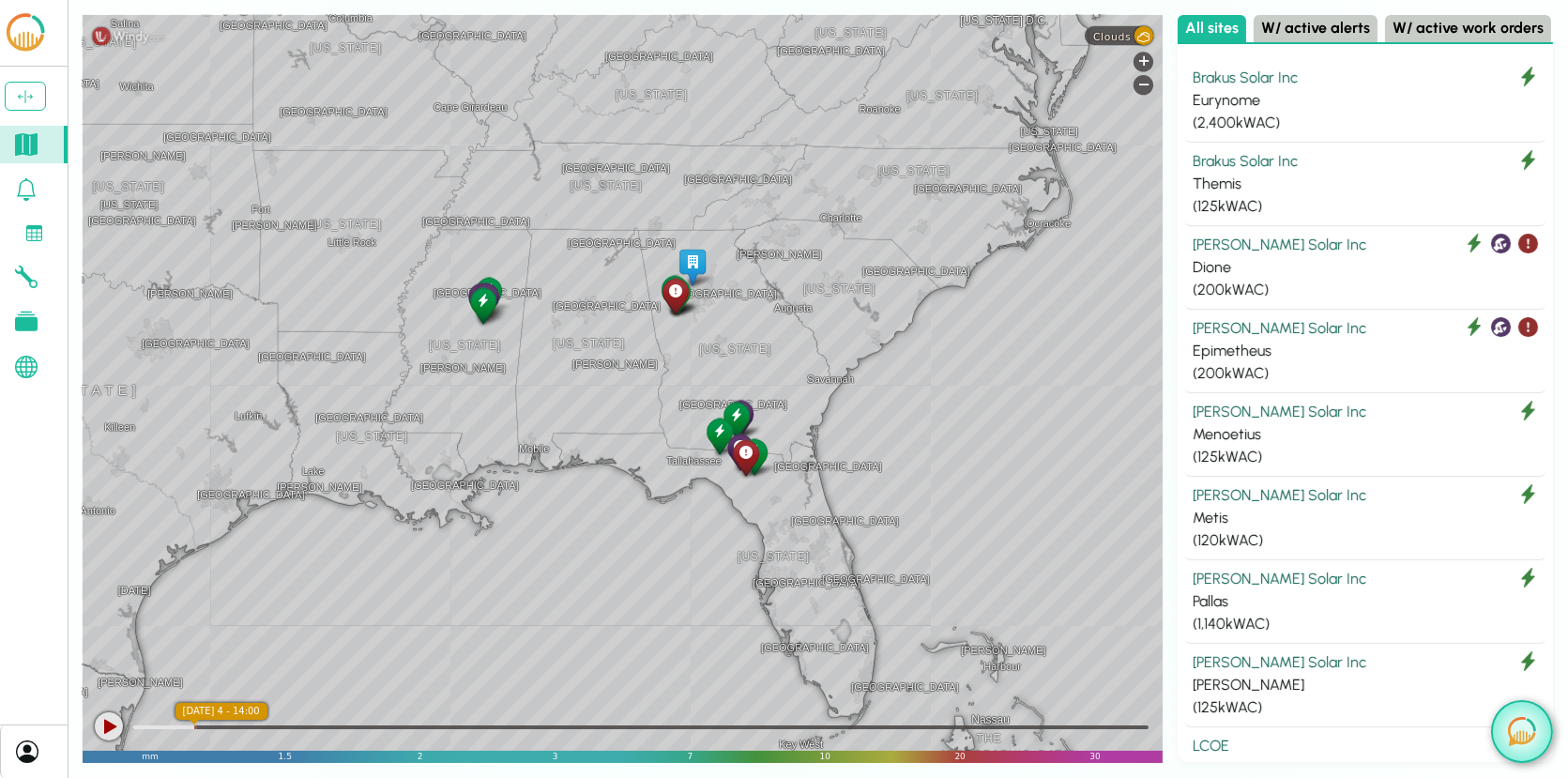
click at [1515, 741] on img at bounding box center [1521, 731] width 28 height 29
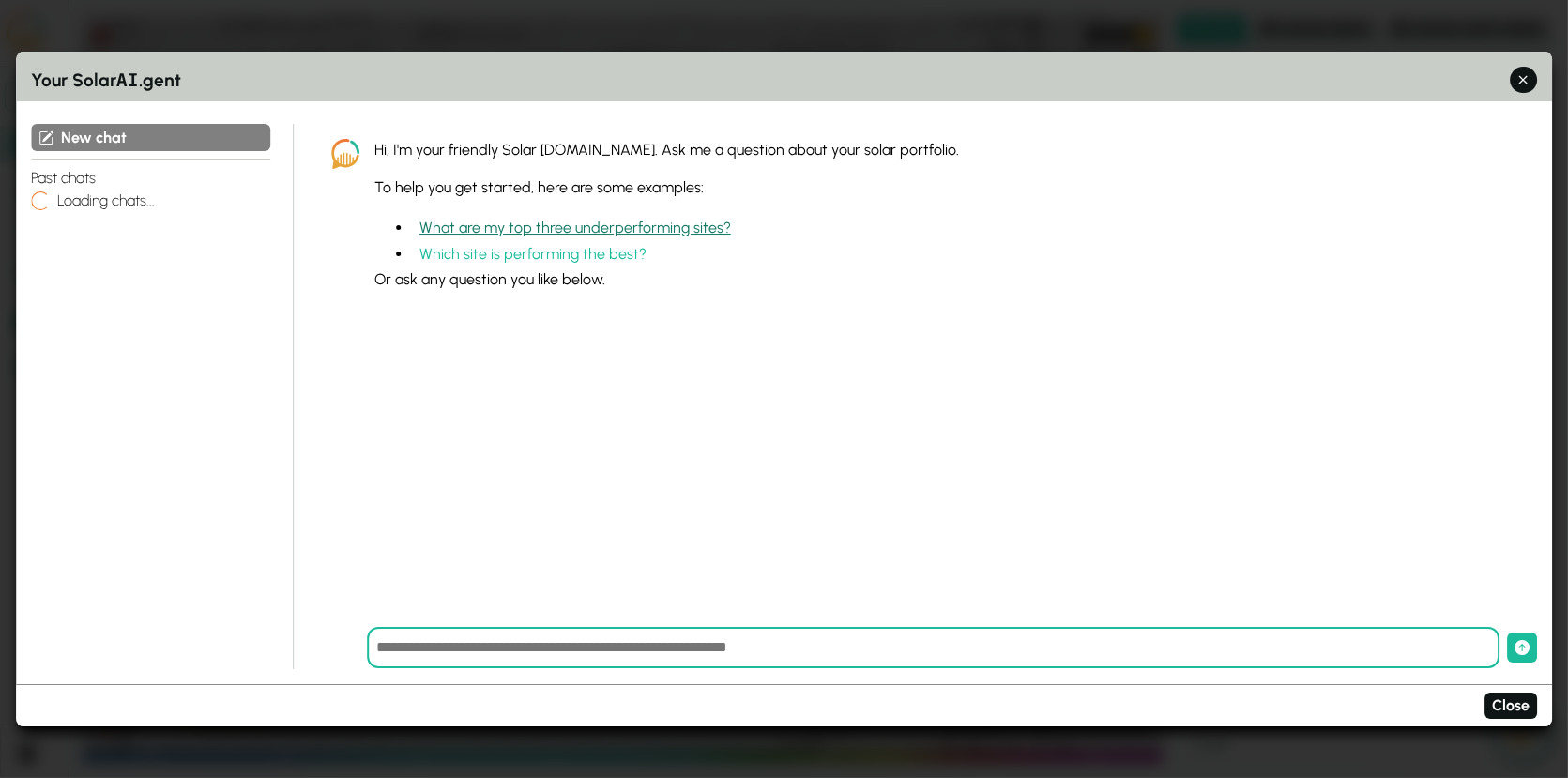
click at [535, 229] on button "What are my top three underperforming sites?" at bounding box center [575, 227] width 327 height 28
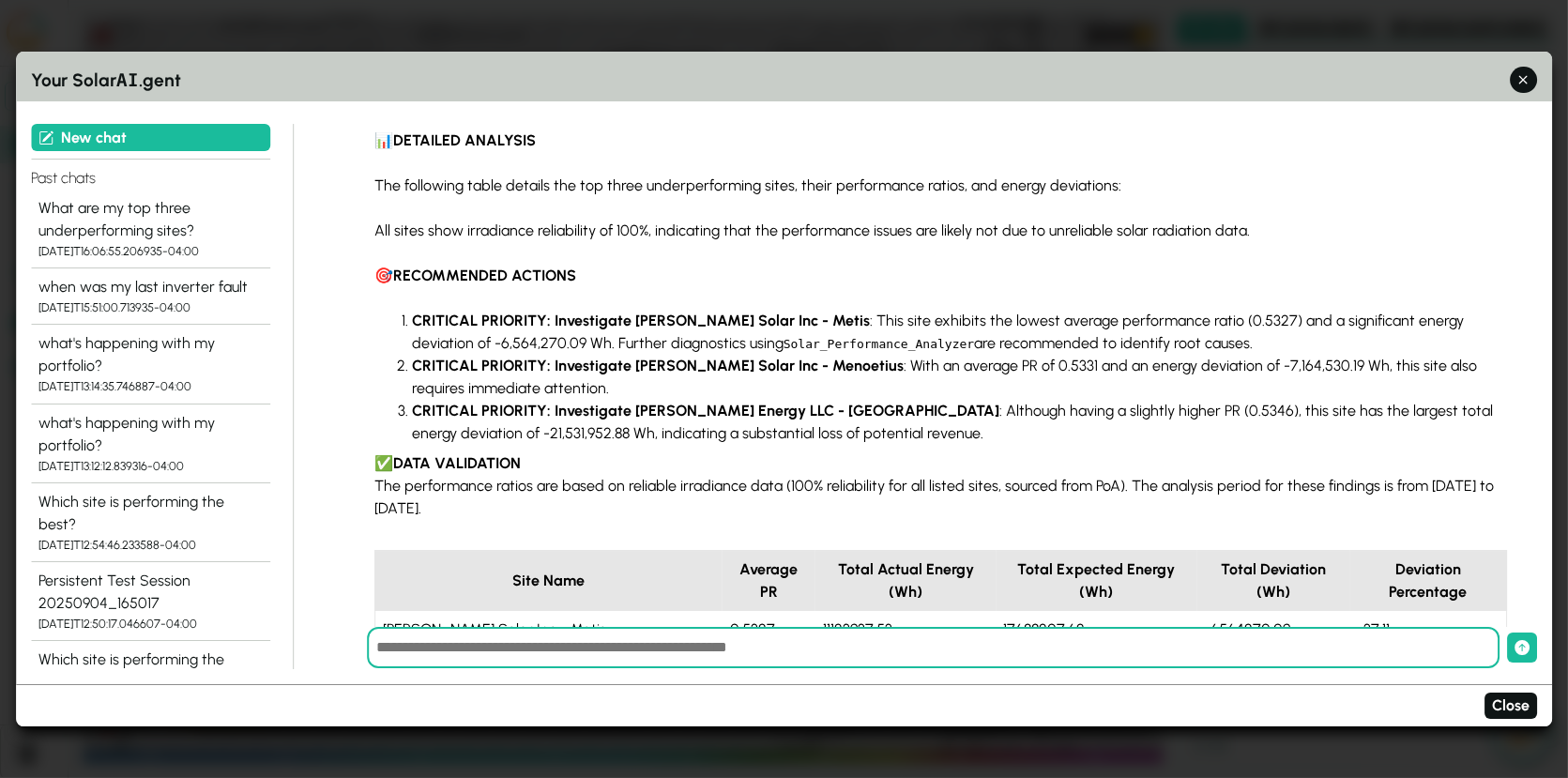
scroll to position [317, 0]
click at [1531, 74] on icon "button" at bounding box center [1523, 80] width 20 height 20
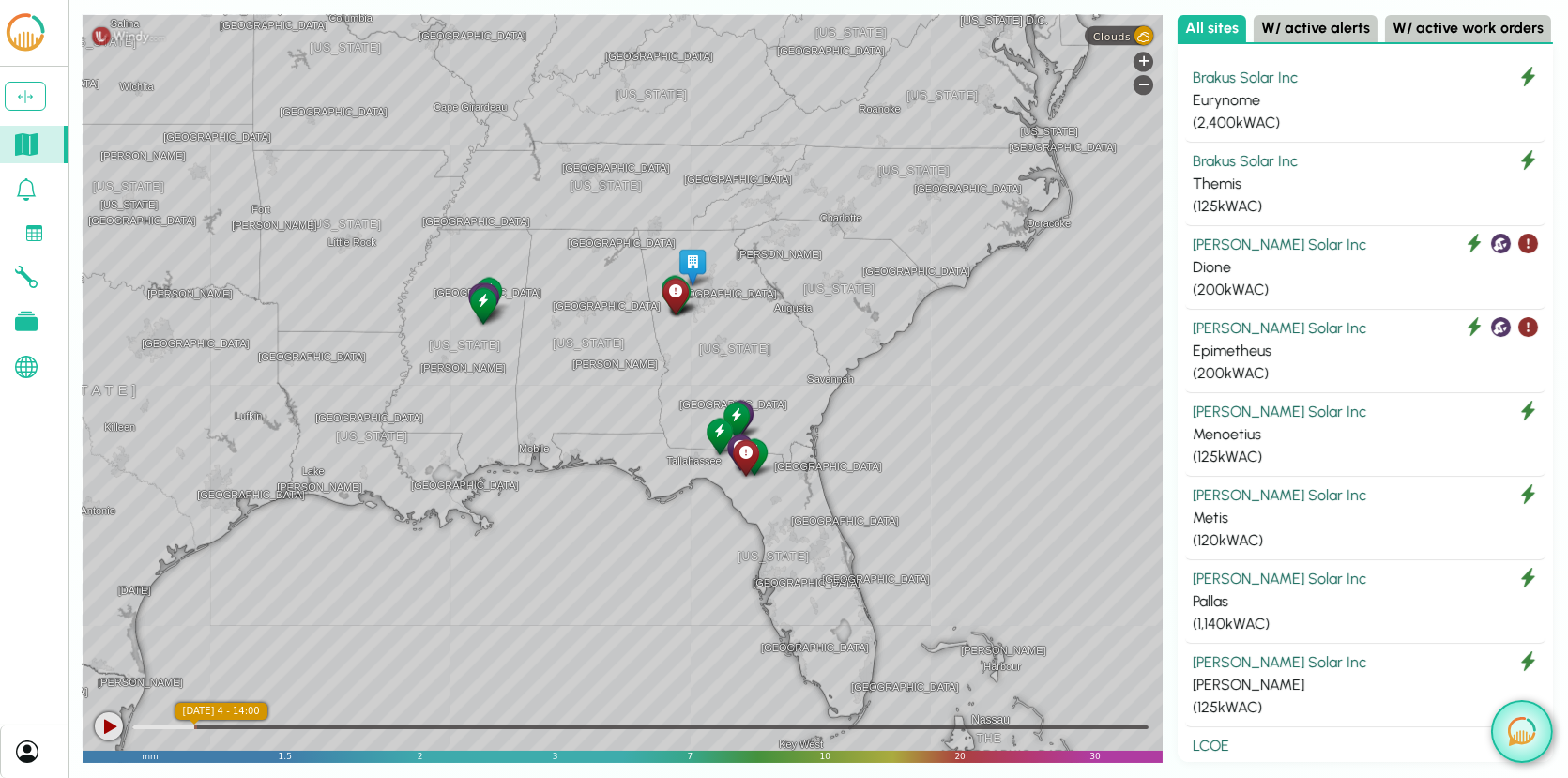
click at [1521, 719] on img at bounding box center [1521, 731] width 28 height 29
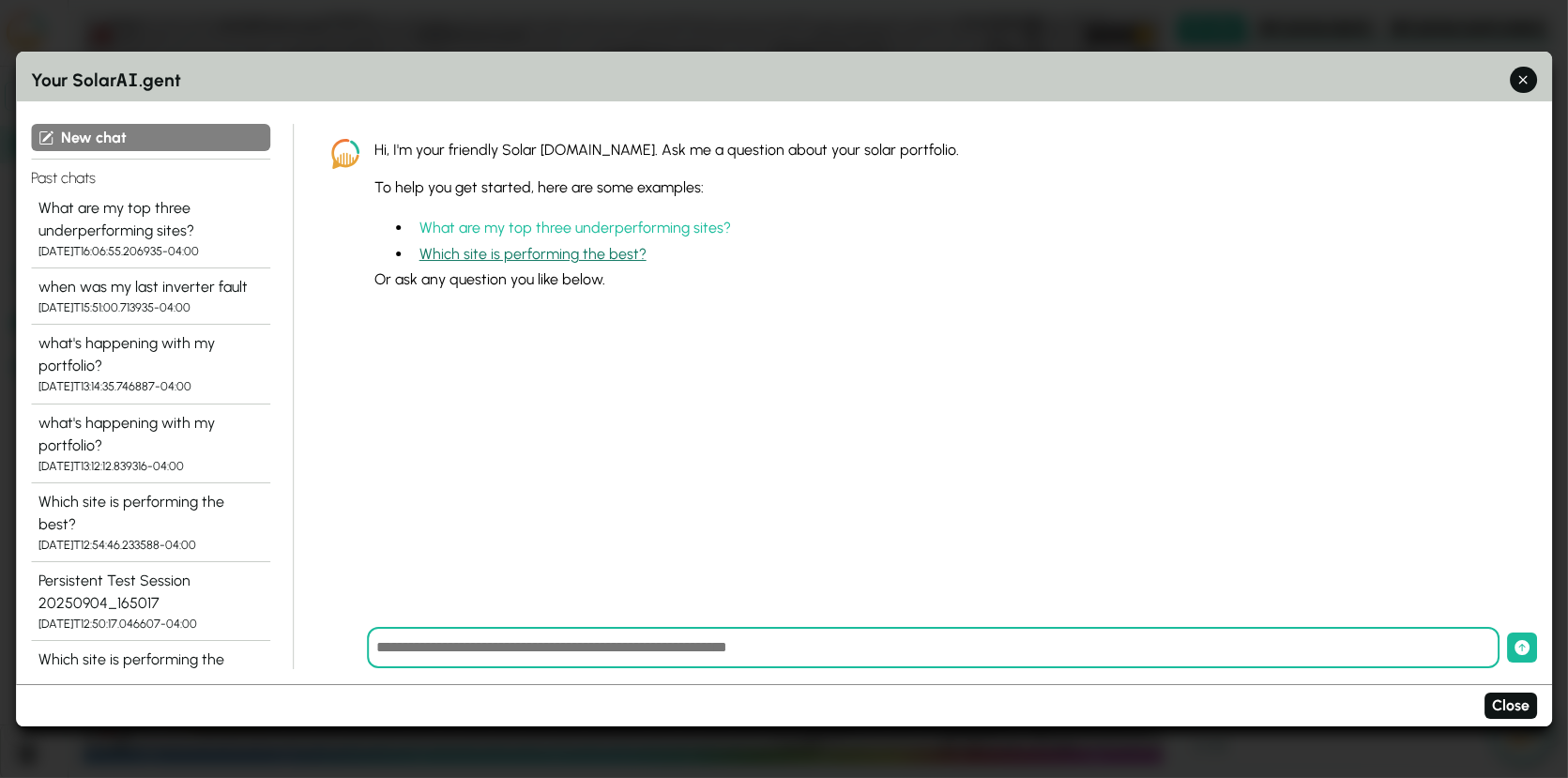
click at [593, 253] on button "Which site is performing the best?" at bounding box center [533, 255] width 243 height 28
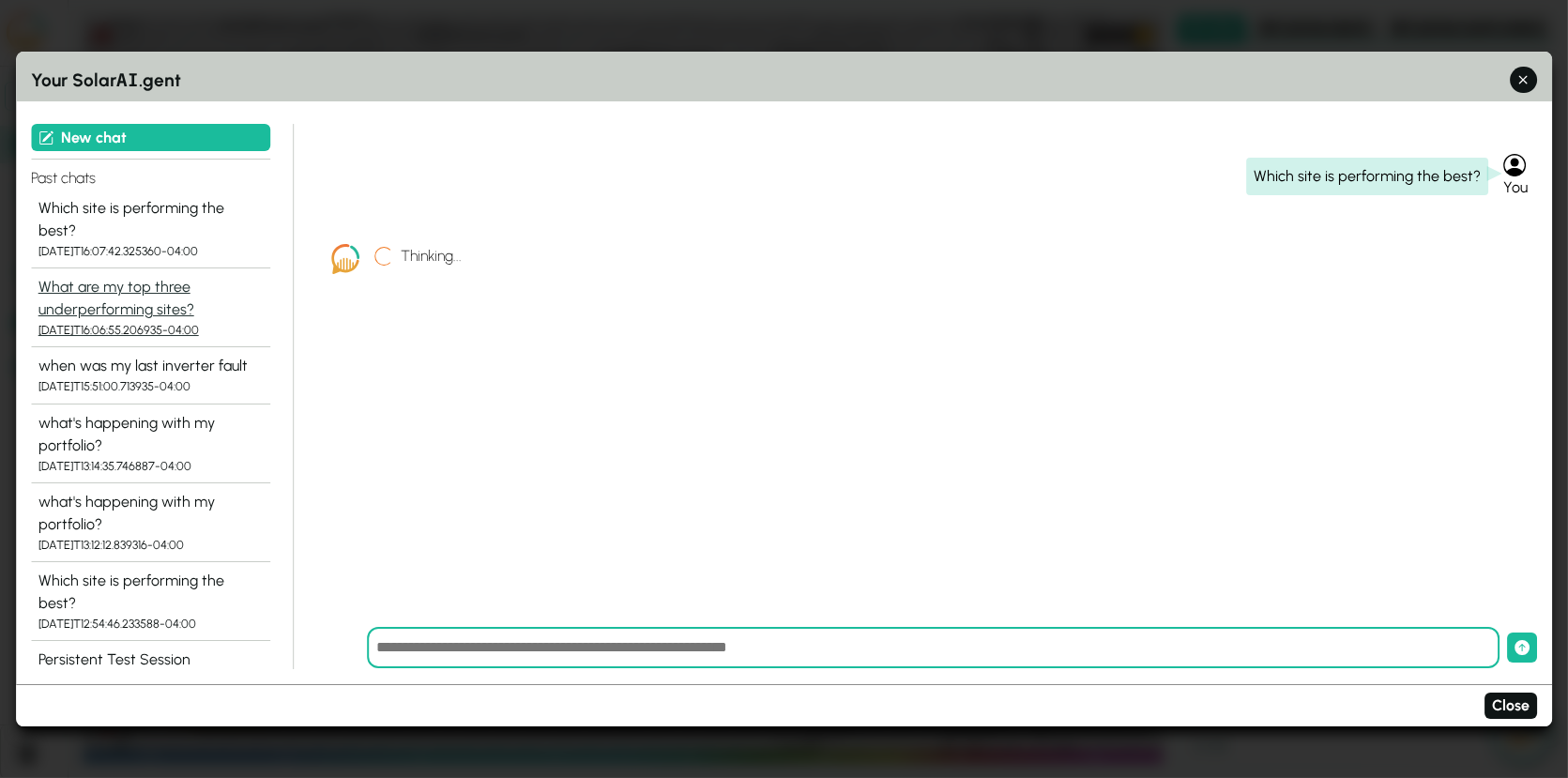
click at [156, 285] on div "What are my top three underperforming sites?" at bounding box center [150, 298] width 224 height 45
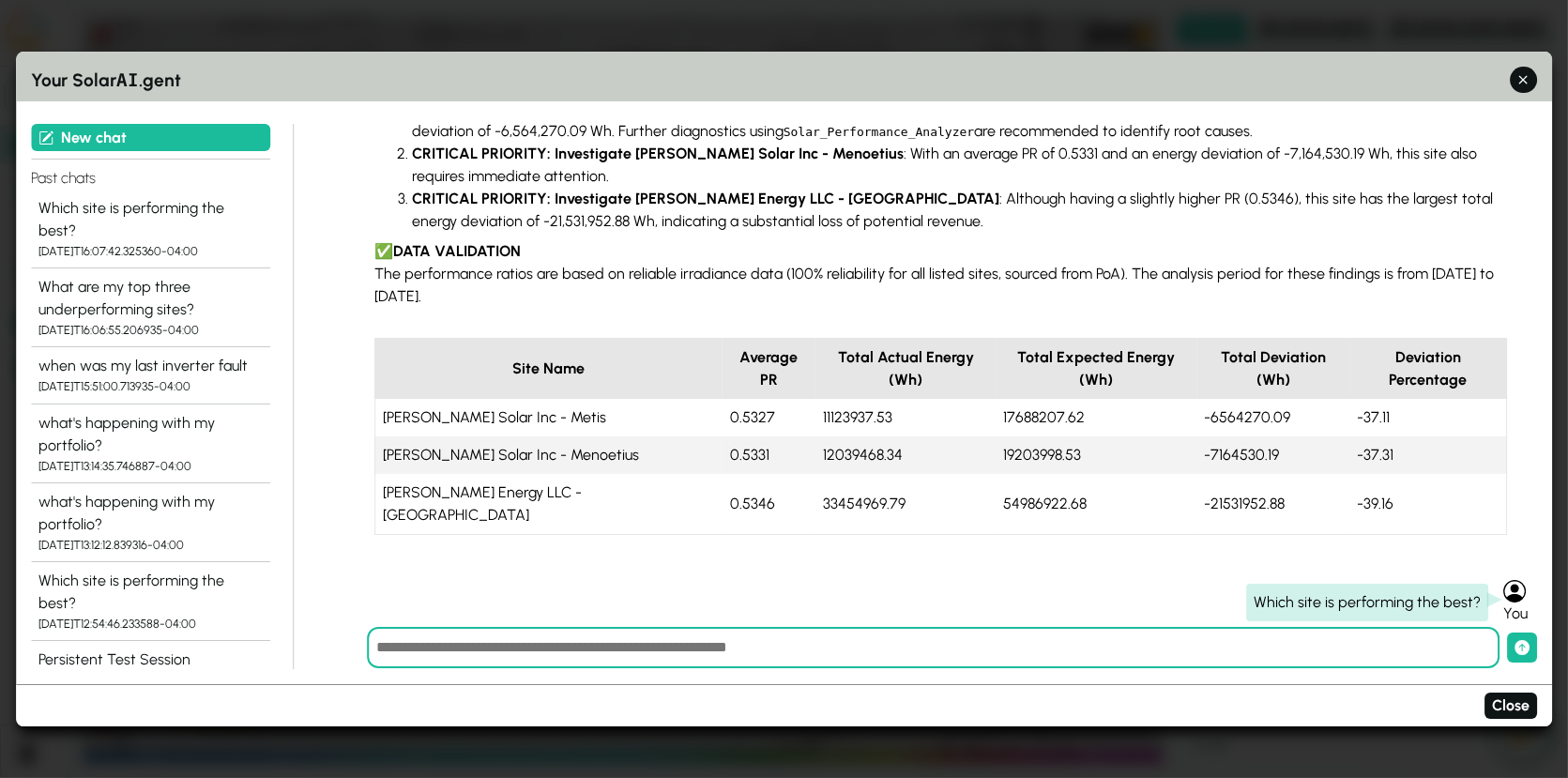
scroll to position [523, 0]
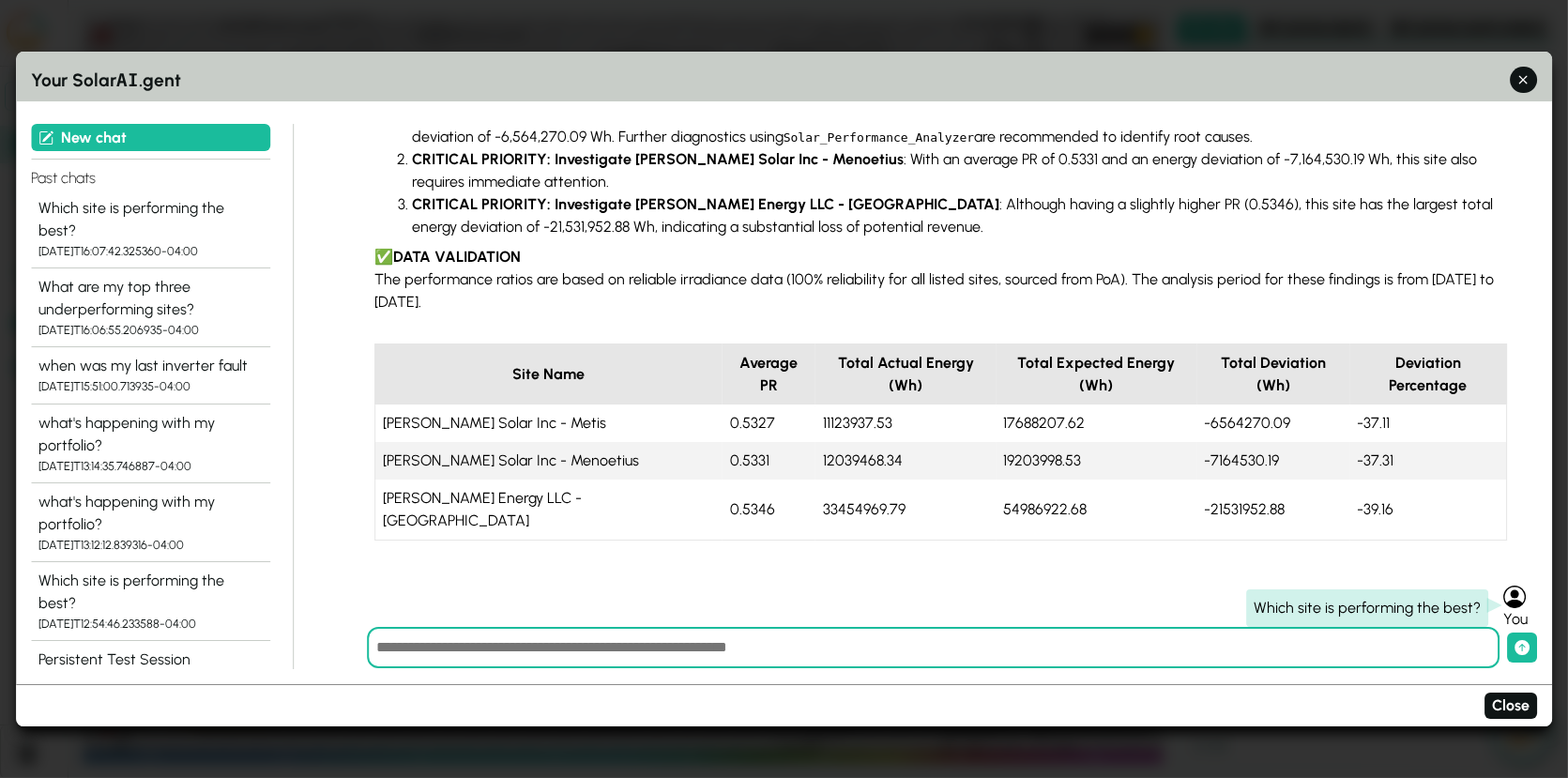
drag, startPoint x: 1199, startPoint y: 399, endPoint x: 1176, endPoint y: 400, distance: 23.0
click at [1197, 405] on td "-6564270.09" at bounding box center [1274, 423] width 153 height 37
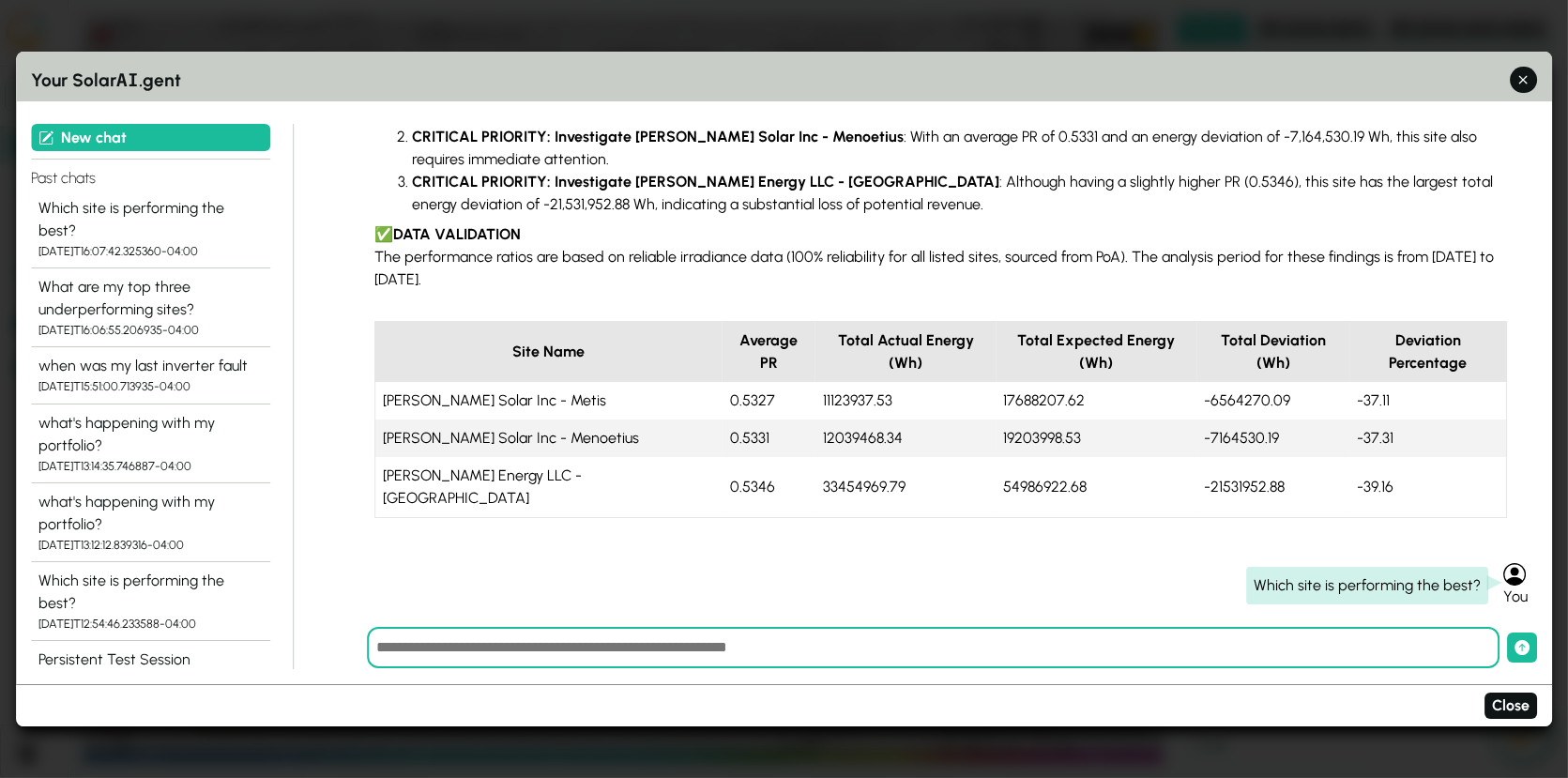
scroll to position [534, 0]
